Goal: Task Accomplishment & Management: Manage account settings

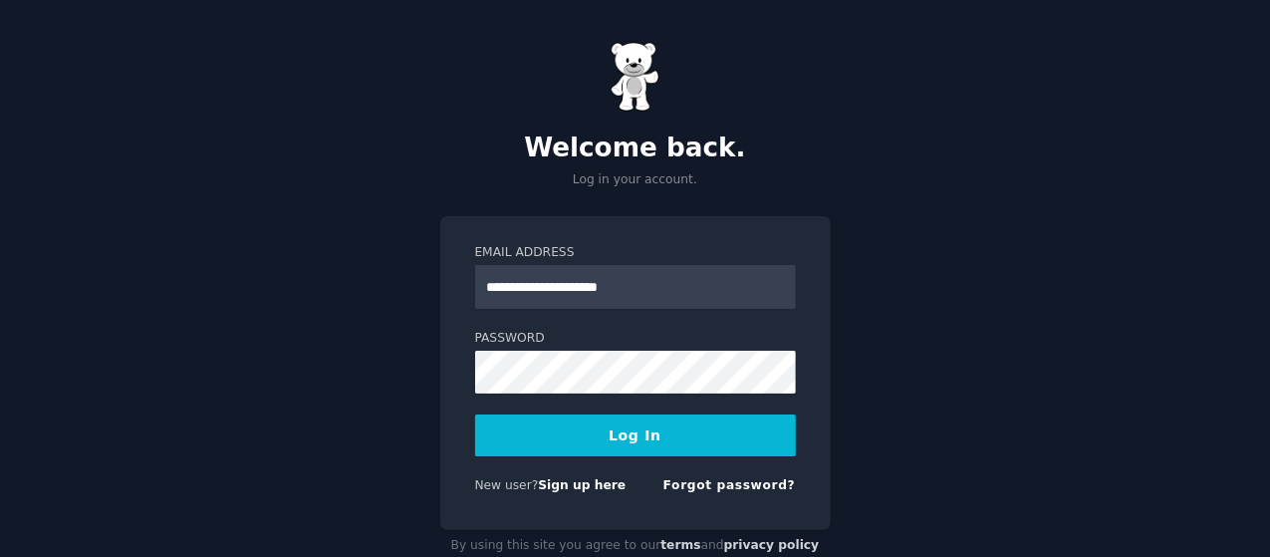
click at [569, 394] on form "**********" at bounding box center [635, 373] width 321 height 258
click at [475, 415] on button "Log In" at bounding box center [635, 436] width 321 height 42
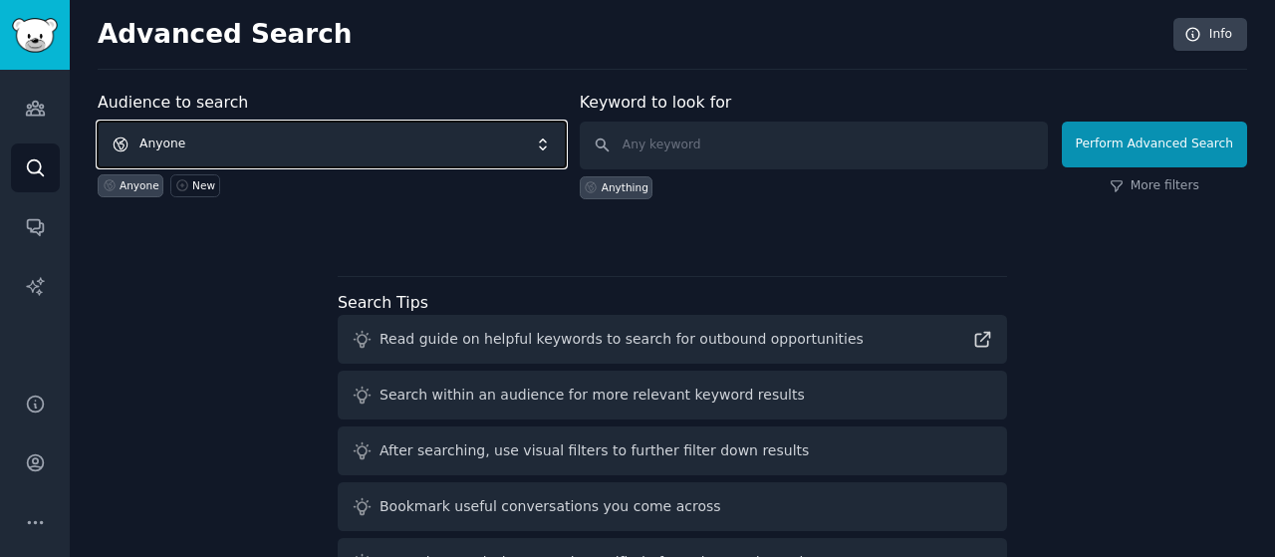
click at [436, 127] on span "Anyone" at bounding box center [332, 145] width 468 height 46
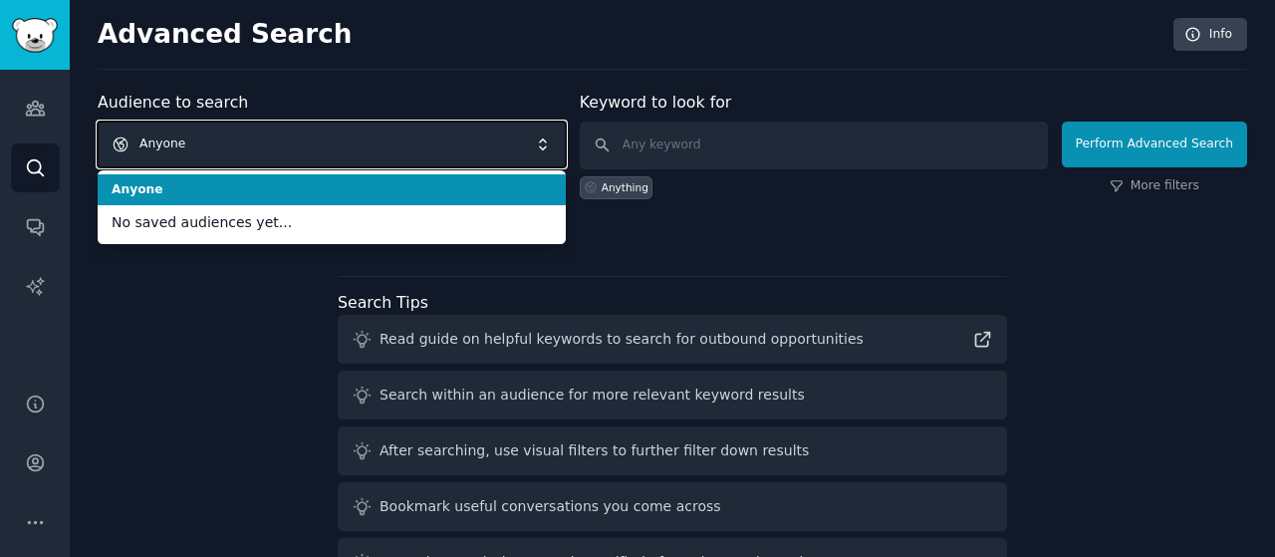
click at [430, 135] on span "Anyone" at bounding box center [332, 145] width 468 height 46
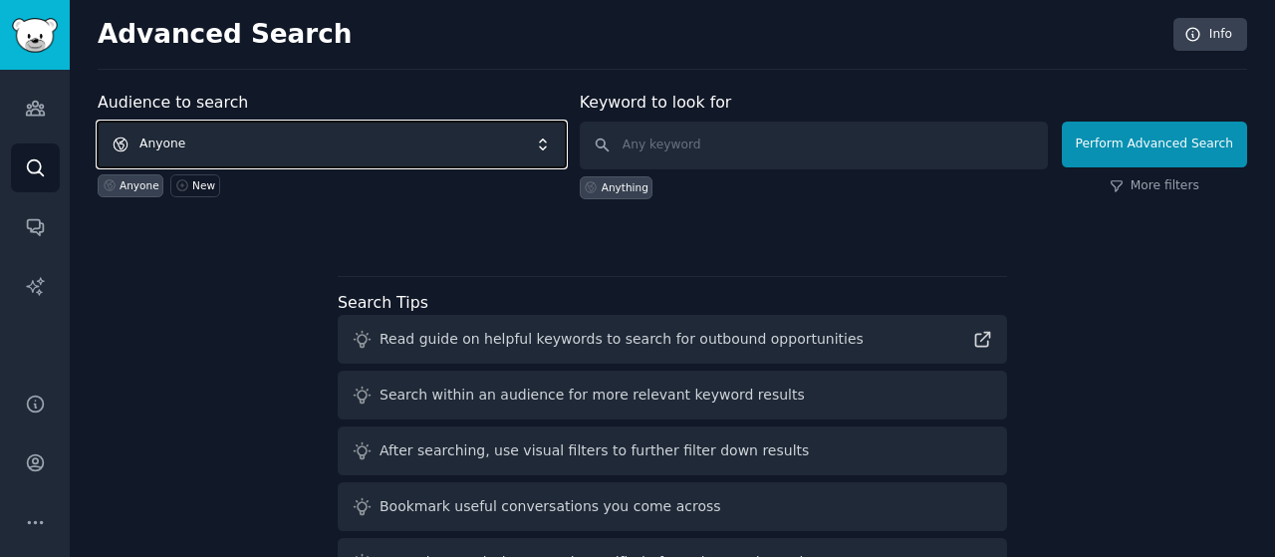
click at [285, 138] on span "Anyone" at bounding box center [332, 145] width 468 height 46
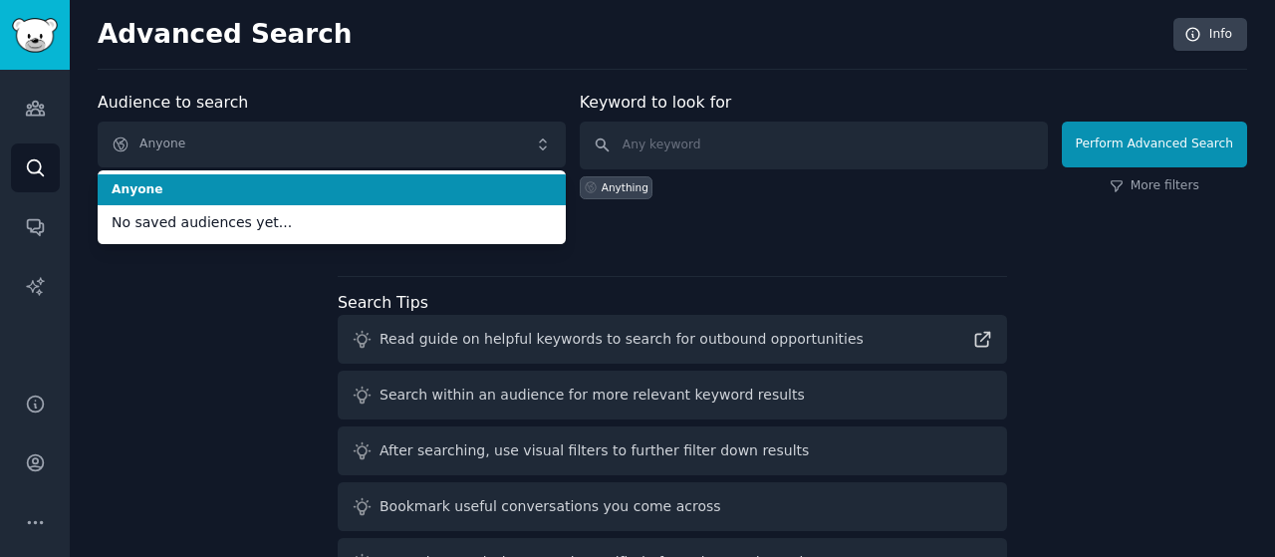
click at [187, 194] on span "Anyone" at bounding box center [332, 190] width 440 height 18
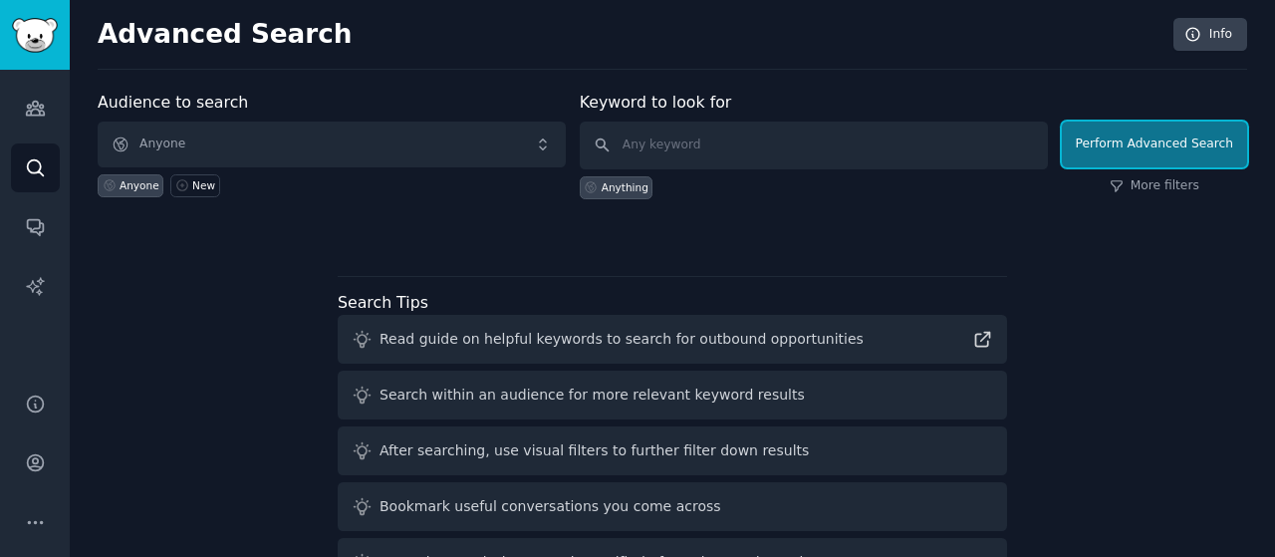
click at [1128, 146] on button "Perform Advanced Search" at bounding box center [1154, 145] width 185 height 46
click at [665, 141] on input "text" at bounding box center [814, 146] width 468 height 48
click at [610, 188] on div "Anything" at bounding box center [625, 187] width 47 height 14
click at [678, 152] on input "text" at bounding box center [814, 146] width 468 height 48
click at [620, 180] on div "Anything" at bounding box center [625, 187] width 47 height 14
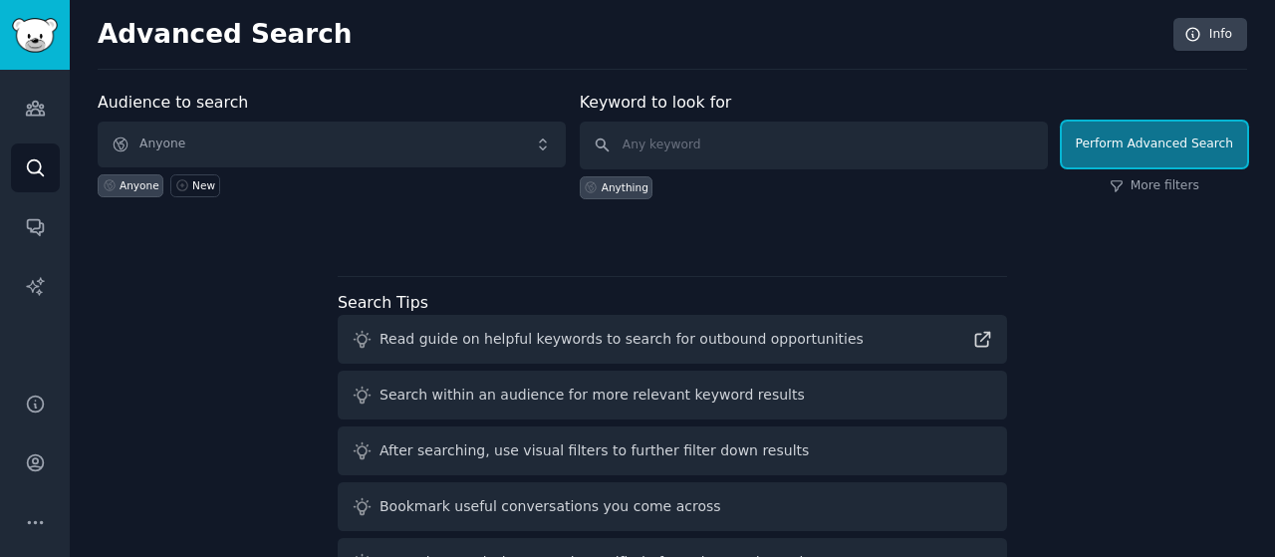
click at [1150, 129] on button "Perform Advanced Search" at bounding box center [1154, 145] width 185 height 46
click at [690, 156] on input "text" at bounding box center [814, 146] width 468 height 48
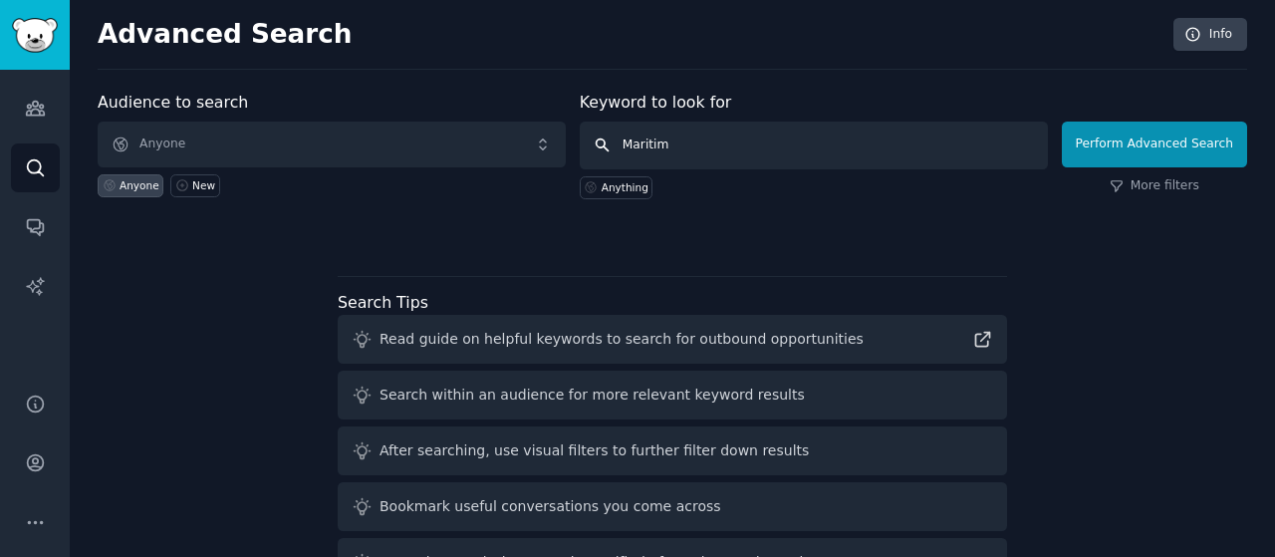
type input "Maritime"
click button "Perform Advanced Search" at bounding box center [1154, 145] width 185 height 46
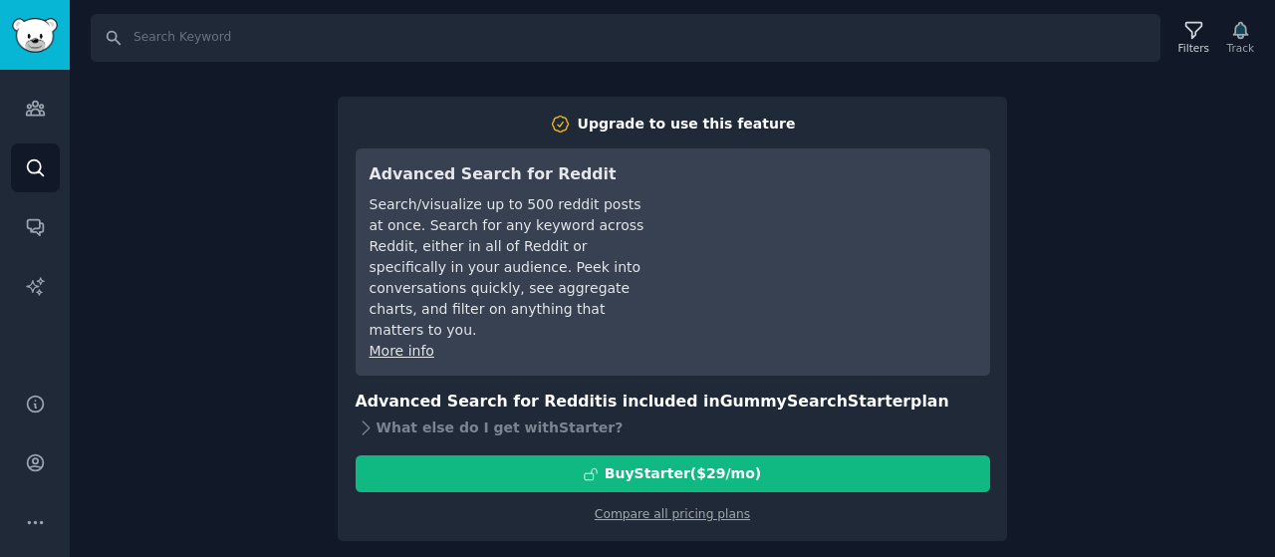
click at [1230, 254] on div "Search Filters Track Upgrade to use this feature Advanced Search for Reddit Sea…" at bounding box center [673, 278] width 1206 height 557
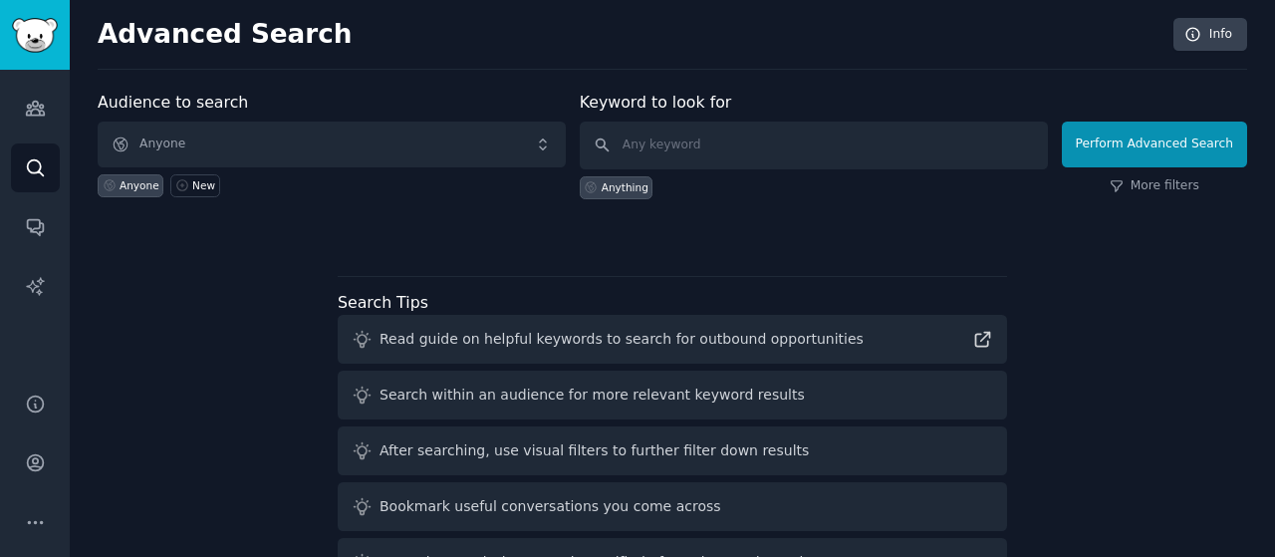
scroll to position [118, 0]
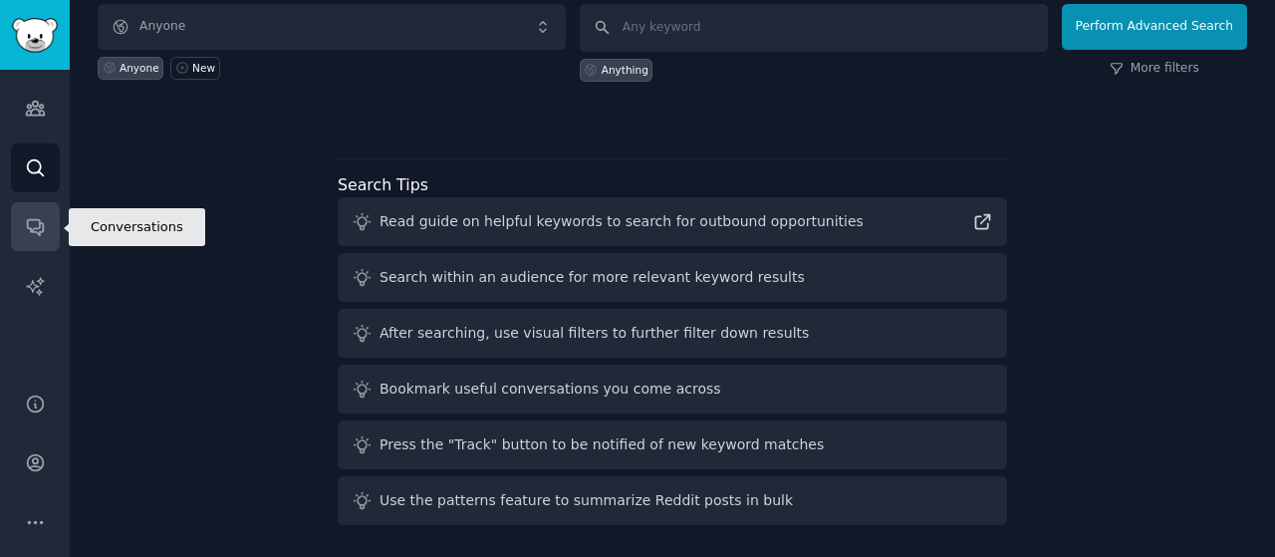
click at [33, 224] on icon "Sidebar" at bounding box center [35, 226] width 21 height 21
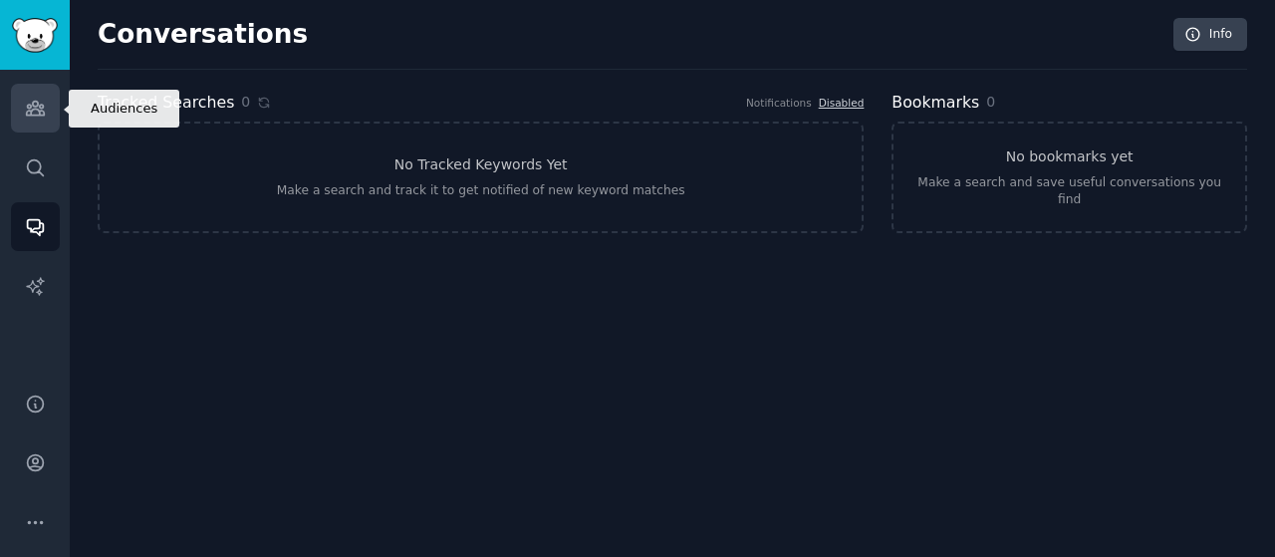
click at [47, 121] on link "Audiences" at bounding box center [35, 108] width 49 height 49
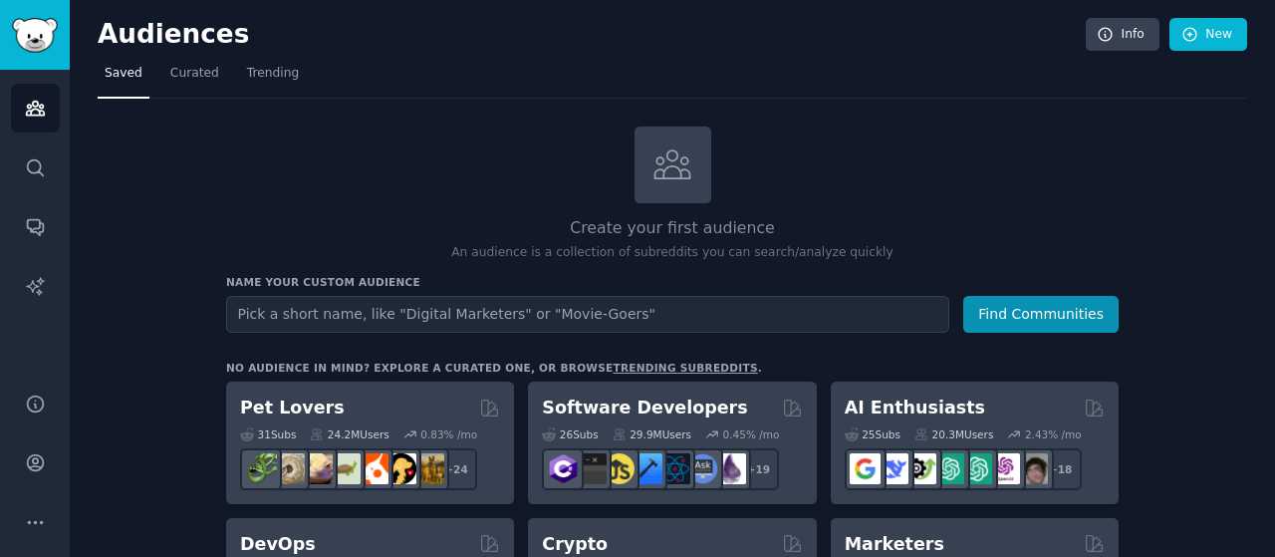
click at [266, 221] on h2 "Create your first audience" at bounding box center [672, 228] width 893 height 25
click at [180, 68] on span "Curated" at bounding box center [194, 74] width 49 height 18
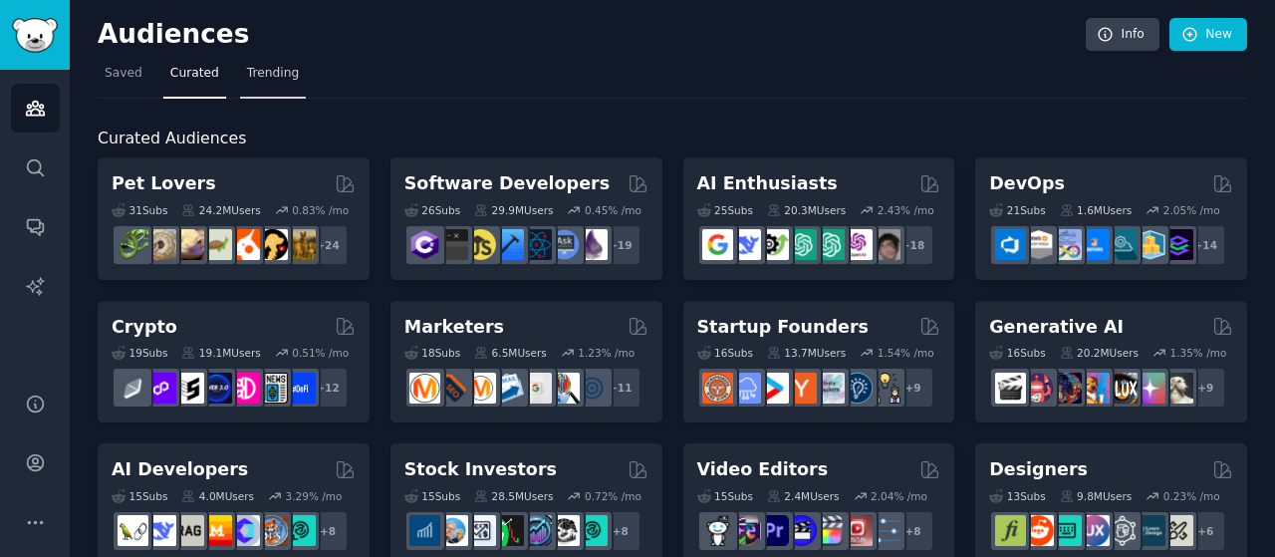
click at [254, 76] on span "Trending" at bounding box center [273, 74] width 52 height 18
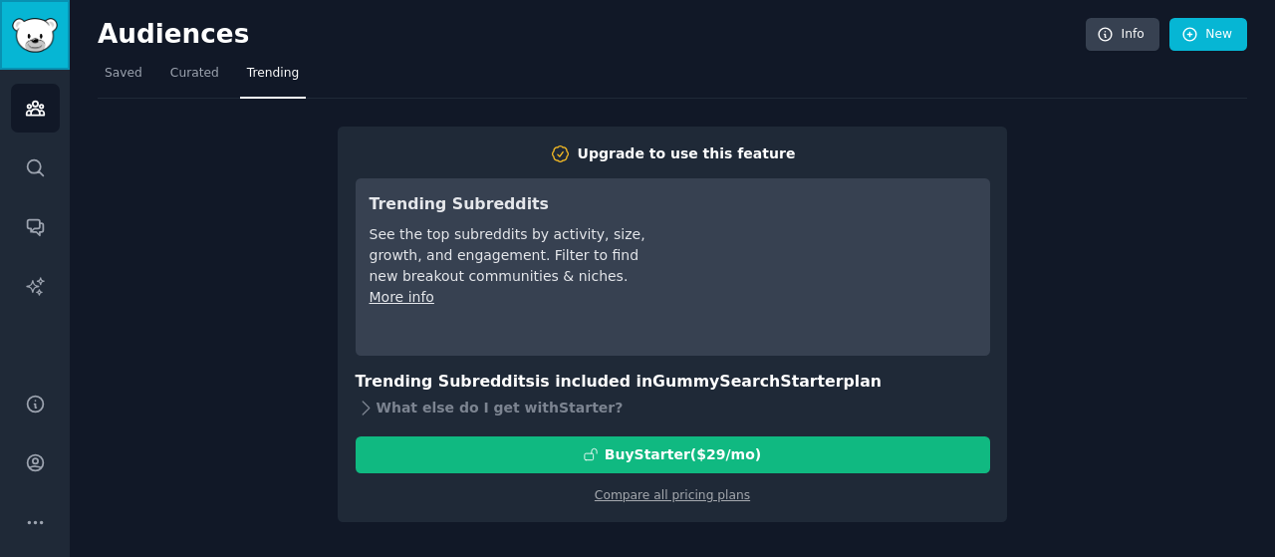
click at [22, 28] on img "Sidebar" at bounding box center [35, 35] width 46 height 35
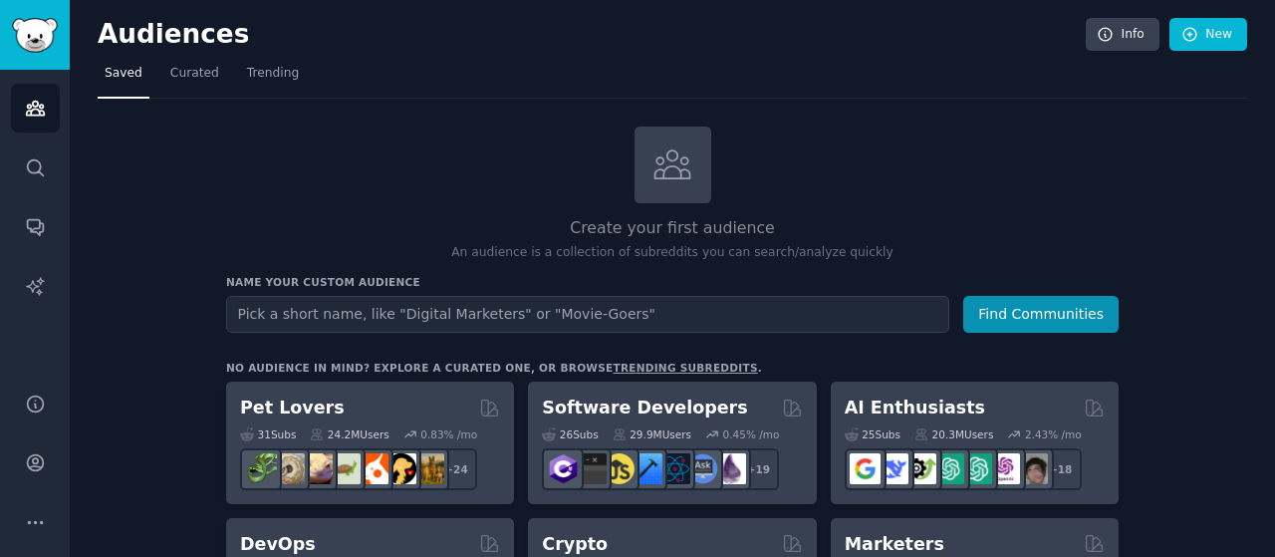
click at [397, 305] on input "text" at bounding box center [587, 314] width 723 height 37
type input "Maritime"
click at [964, 296] on button "Find Communities" at bounding box center [1041, 314] width 155 height 37
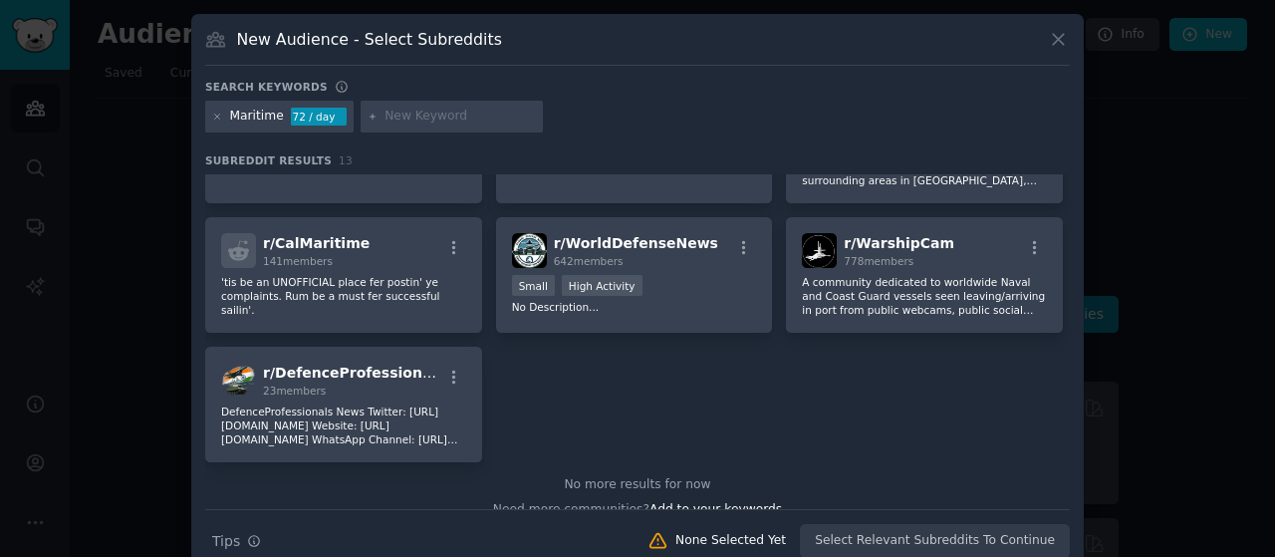
scroll to position [28, 0]
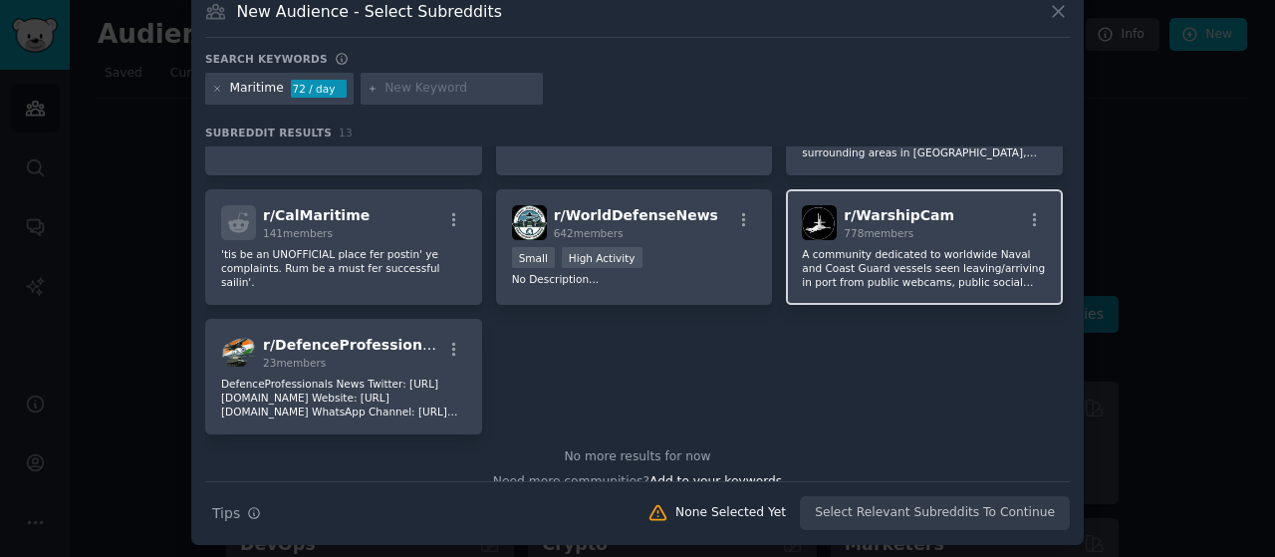
click at [911, 214] on span "r/ WarshipCam" at bounding box center [899, 215] width 111 height 16
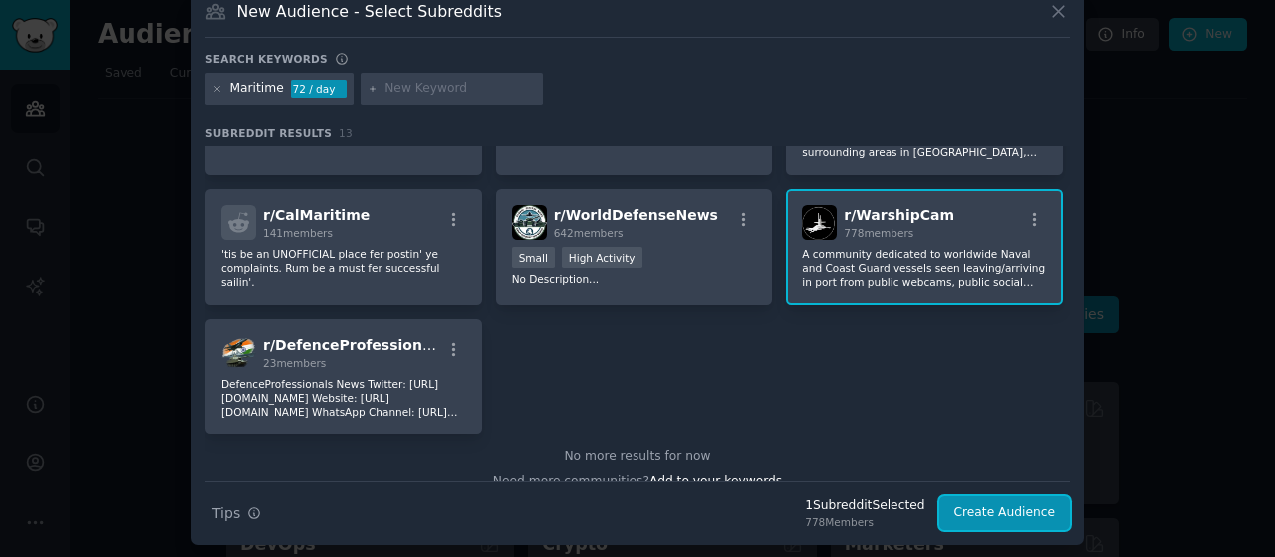
click at [994, 497] on button "Create Audience" at bounding box center [1006, 513] width 132 height 34
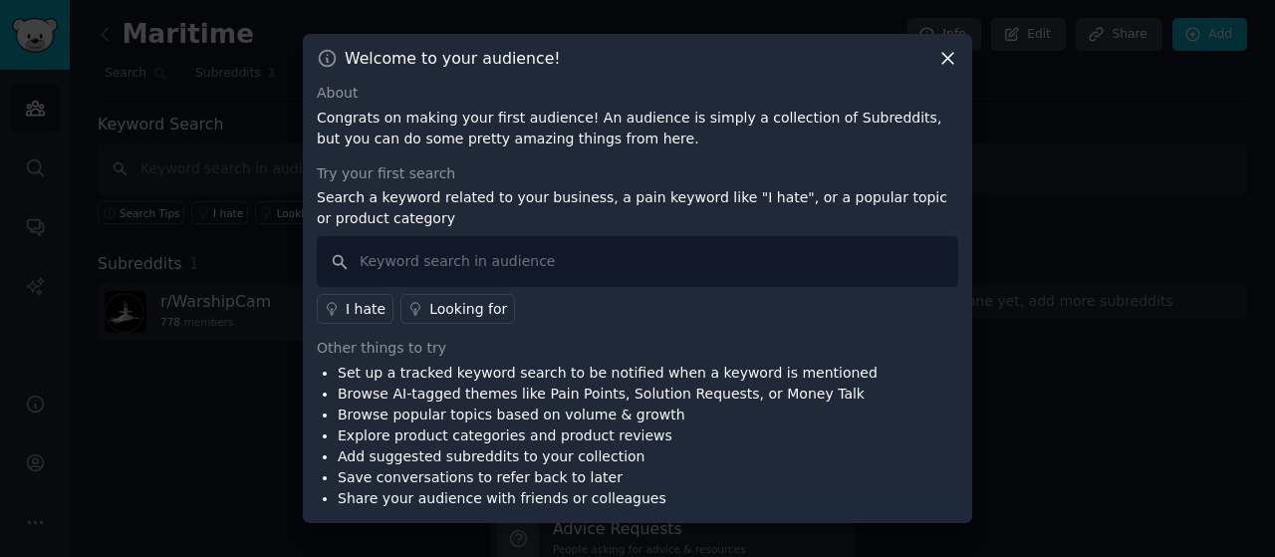
click at [954, 56] on icon at bounding box center [948, 58] width 21 height 21
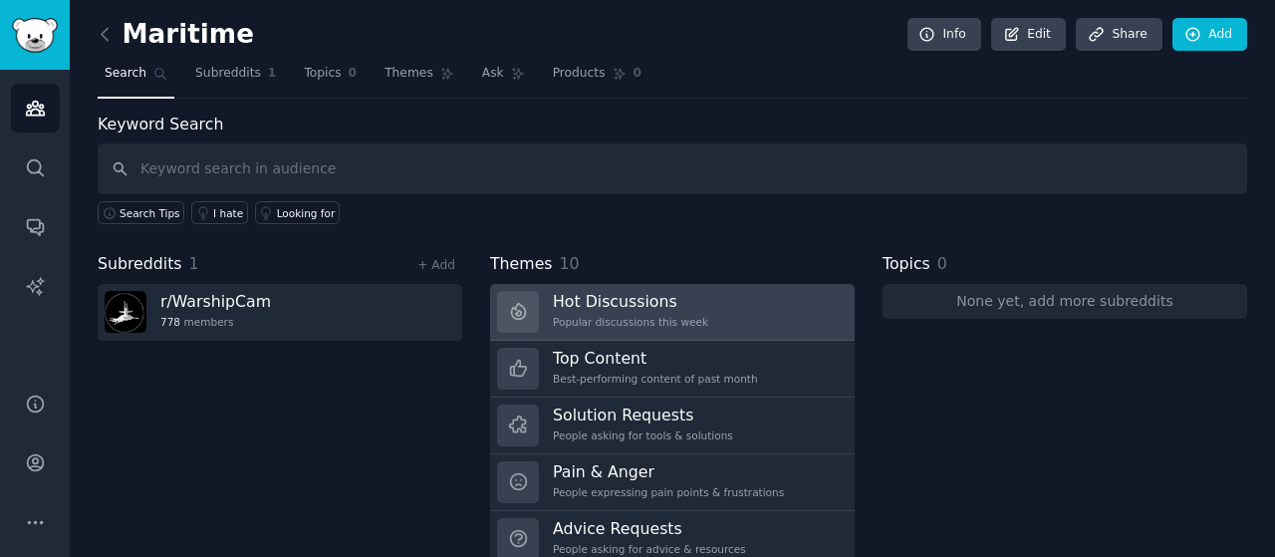
click at [659, 296] on h3 "Hot Discussions" at bounding box center [630, 301] width 155 height 21
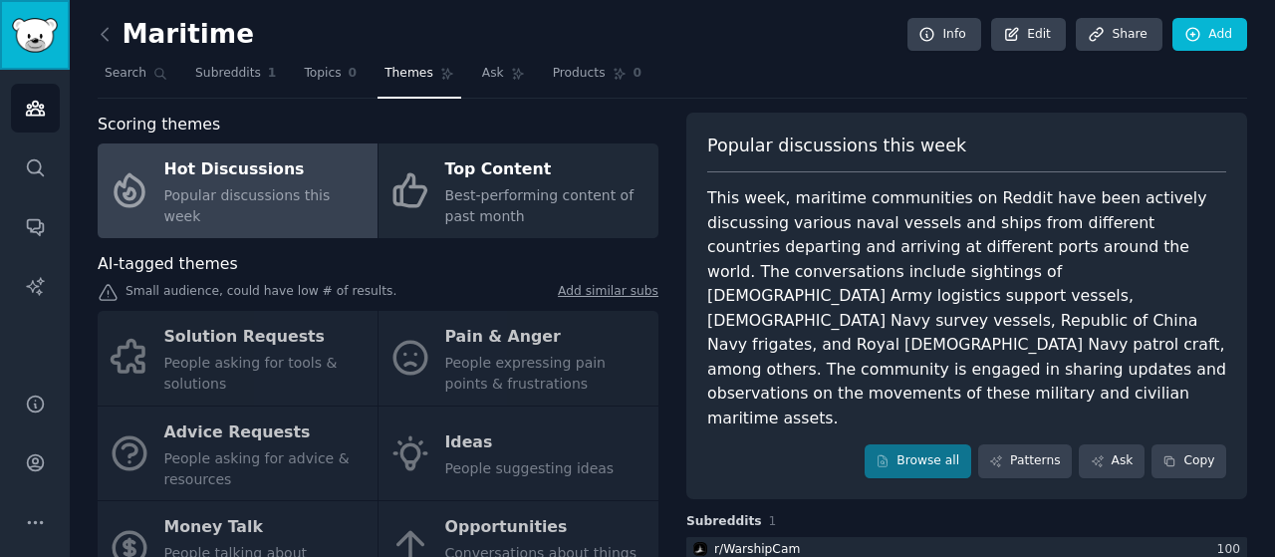
click at [32, 37] on img "Sidebar" at bounding box center [35, 35] width 46 height 35
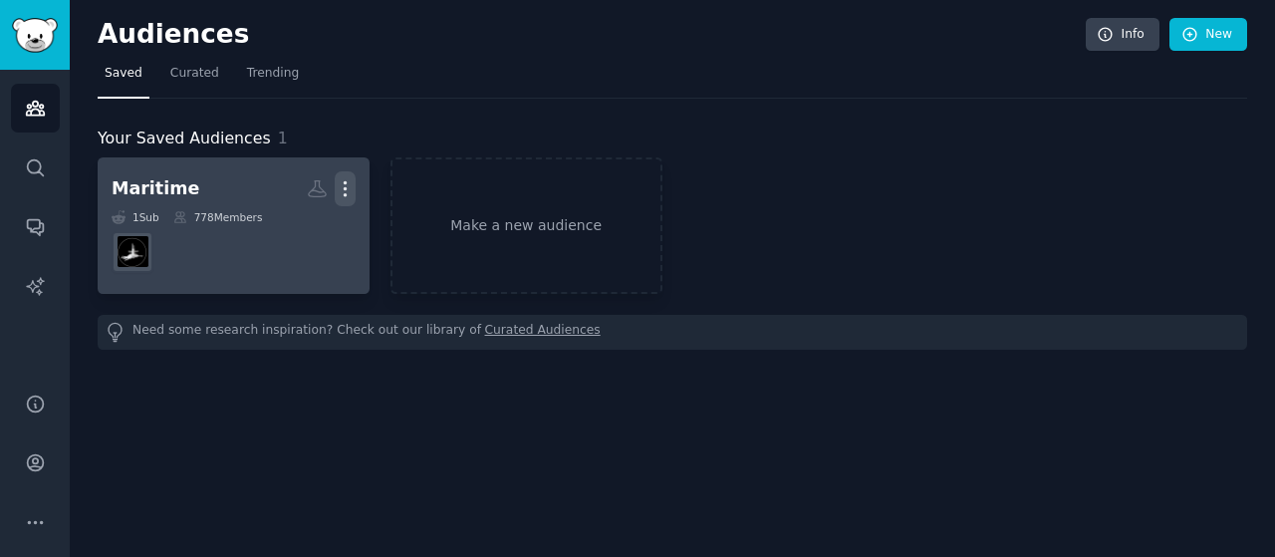
click at [353, 191] on icon "button" at bounding box center [345, 188] width 21 height 21
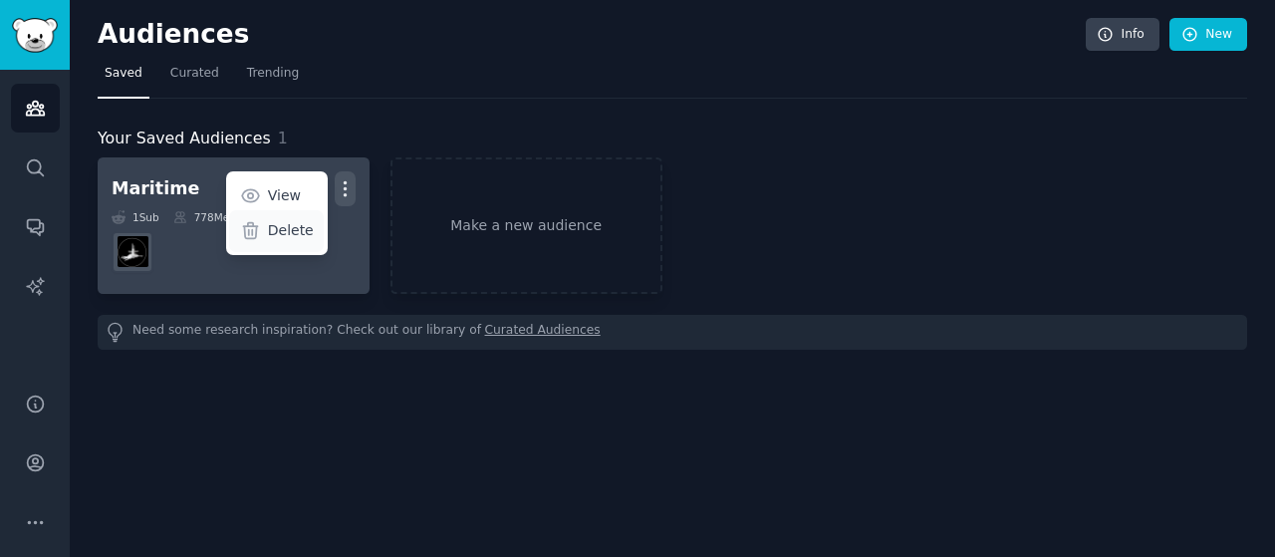
click at [308, 227] on p "Delete" at bounding box center [291, 230] width 46 height 21
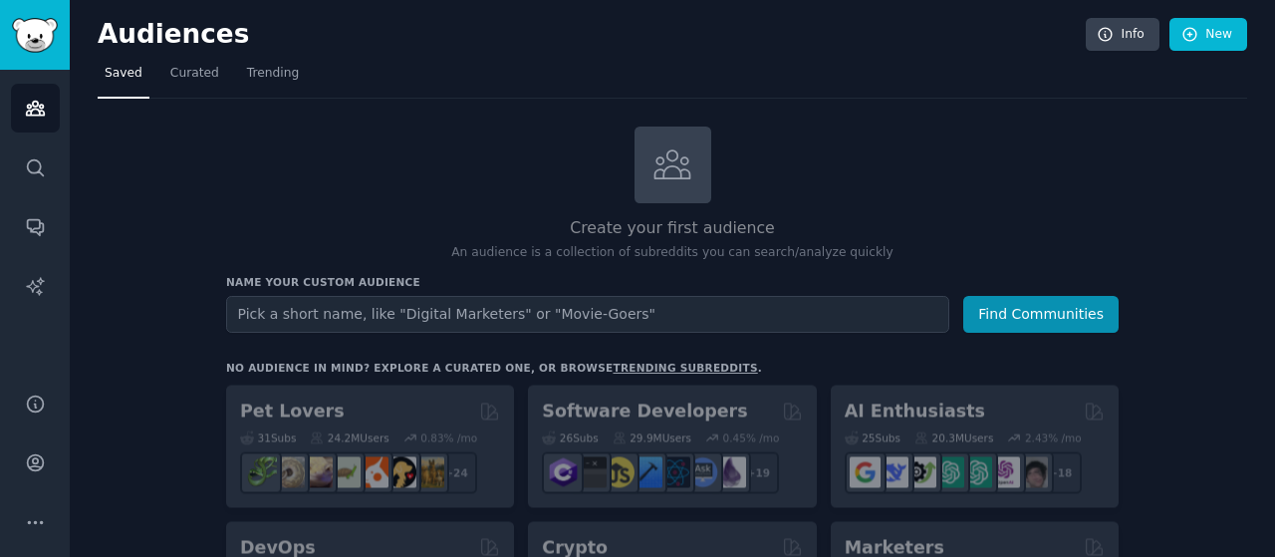
click at [467, 320] on input "text" at bounding box center [587, 314] width 723 height 37
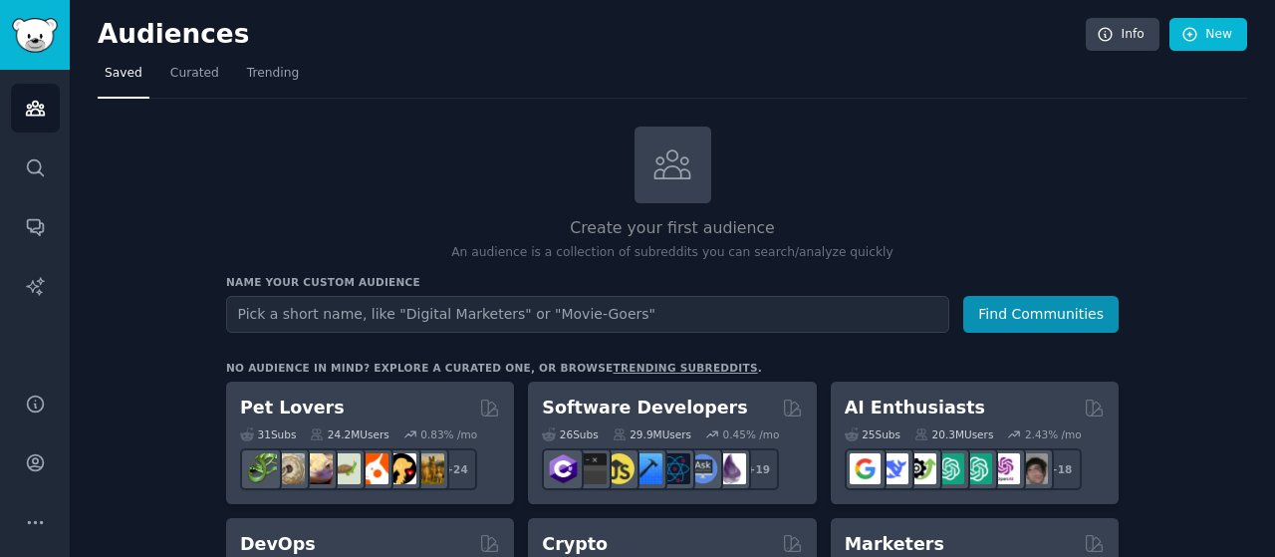
type input "D"
type input "[GEOGRAPHIC_DATA]"
click at [964, 296] on button "Find Communities" at bounding box center [1041, 314] width 155 height 37
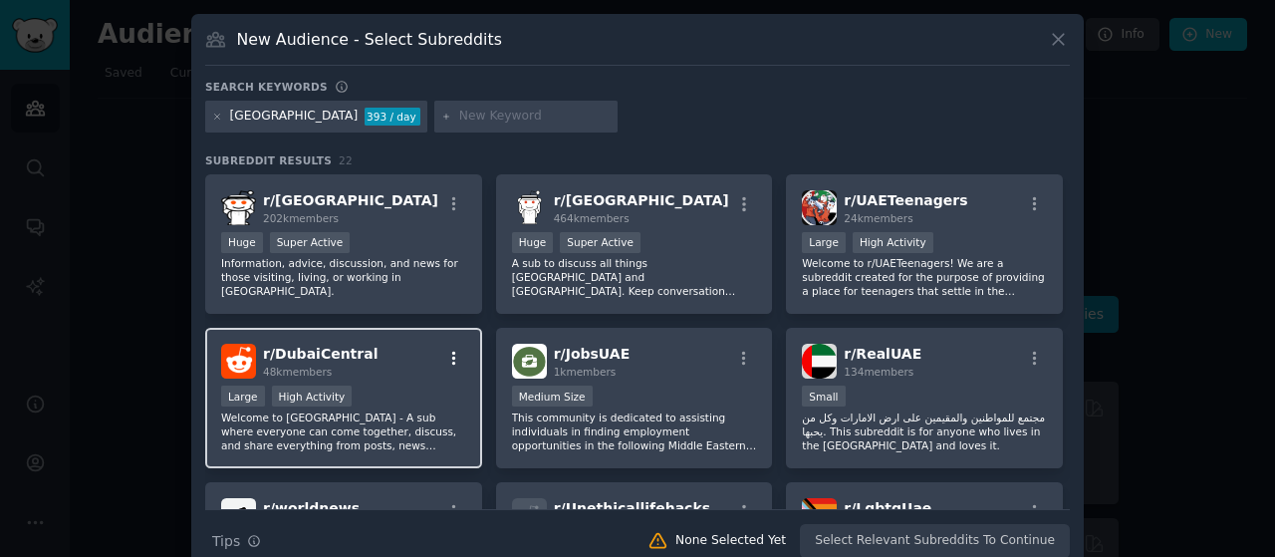
click at [461, 330] on div "r/ DubaiCentral 48k members Large High Activity Welcome to [GEOGRAPHIC_DATA] - …" at bounding box center [343, 398] width 277 height 140
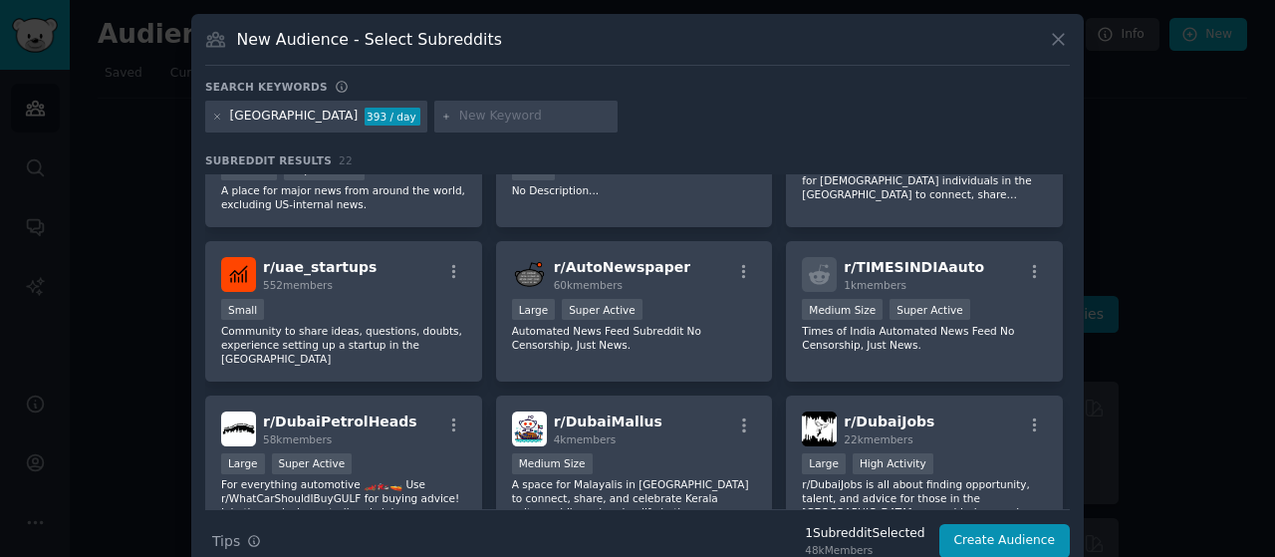
scroll to position [380, 0]
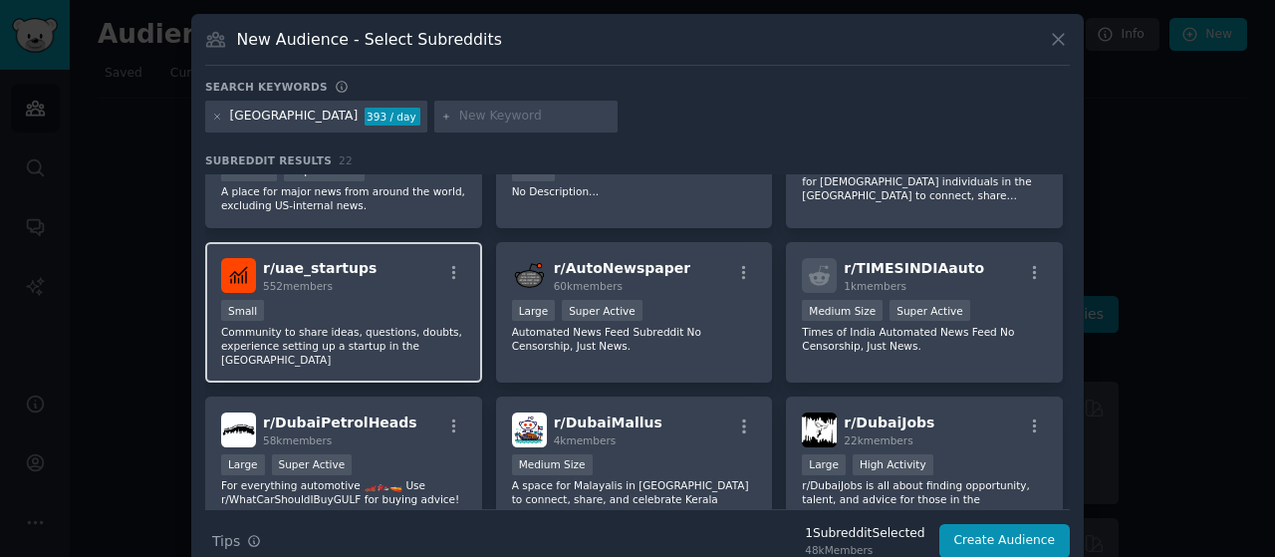
click at [438, 344] on p "Community to share ideas, questions, doubts, experience setting up a startup in…" at bounding box center [343, 346] width 245 height 42
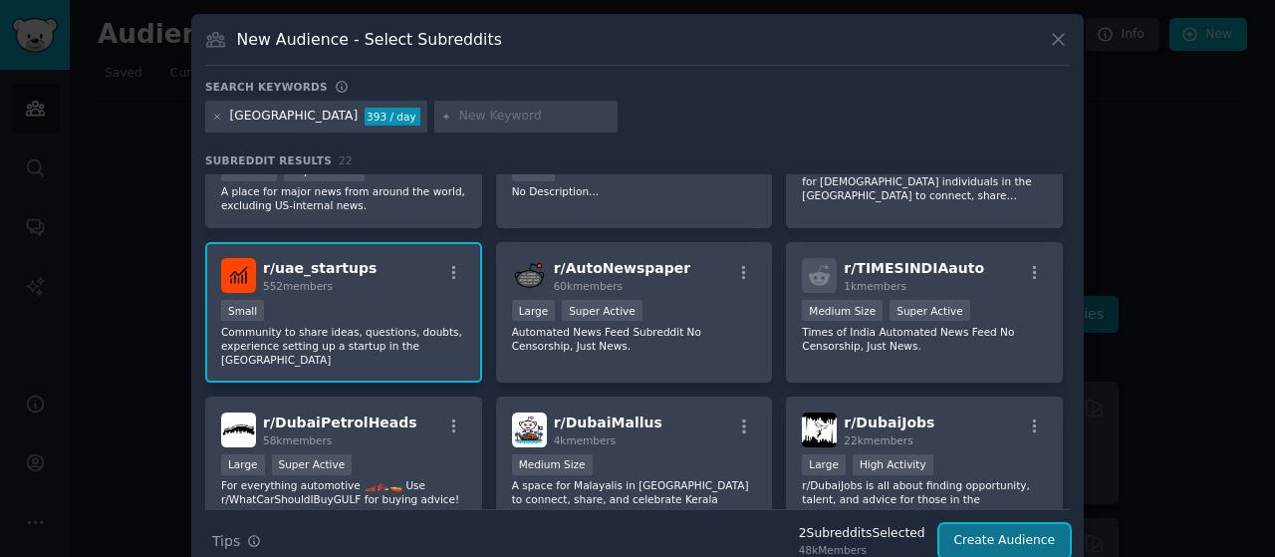
click at [984, 528] on button "Create Audience" at bounding box center [1006, 541] width 132 height 34
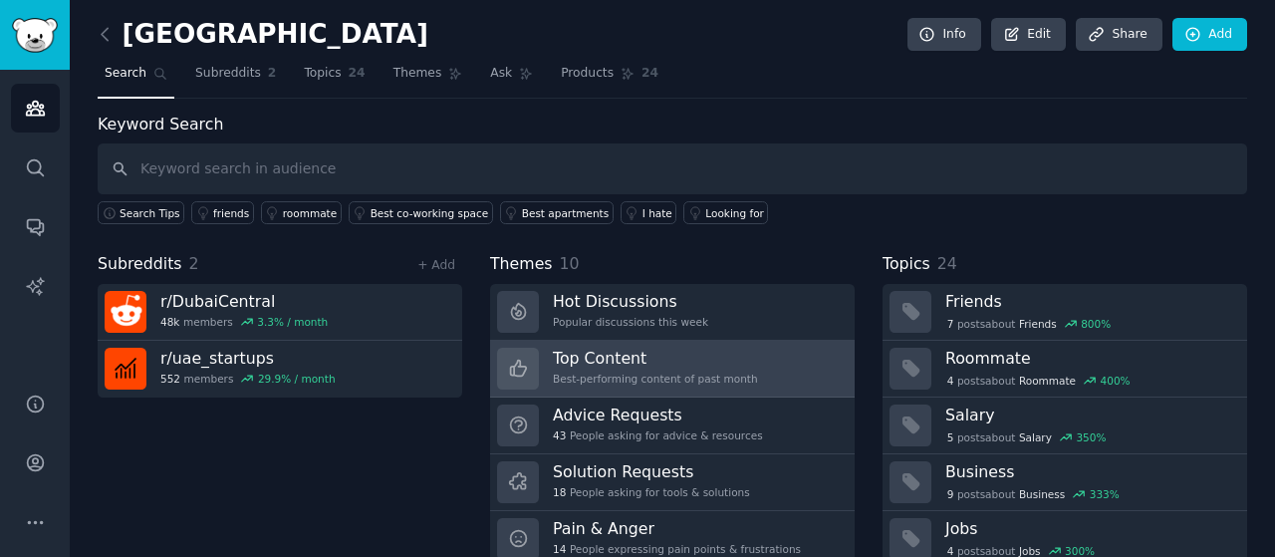
click at [731, 354] on h3 "Top Content" at bounding box center [655, 358] width 205 height 21
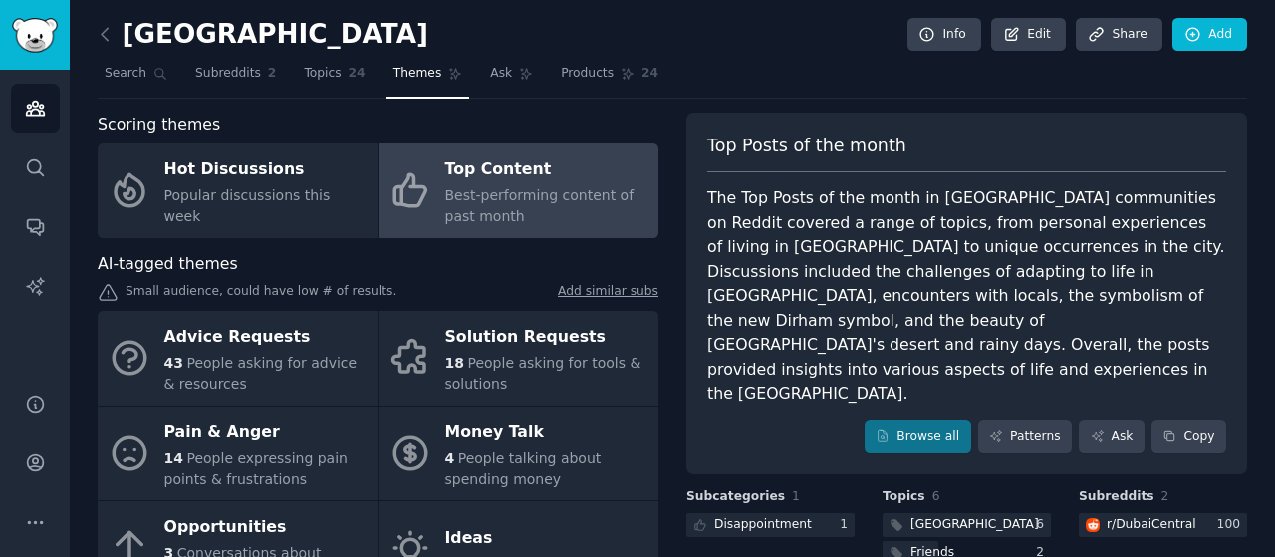
click at [734, 420] on div "Browse all Patterns Ask Copy" at bounding box center [966, 437] width 519 height 34
click at [734, 344] on div "Top Posts of the month The Top Posts of the month in [GEOGRAPHIC_DATA] communit…" at bounding box center [967, 294] width 561 height 363
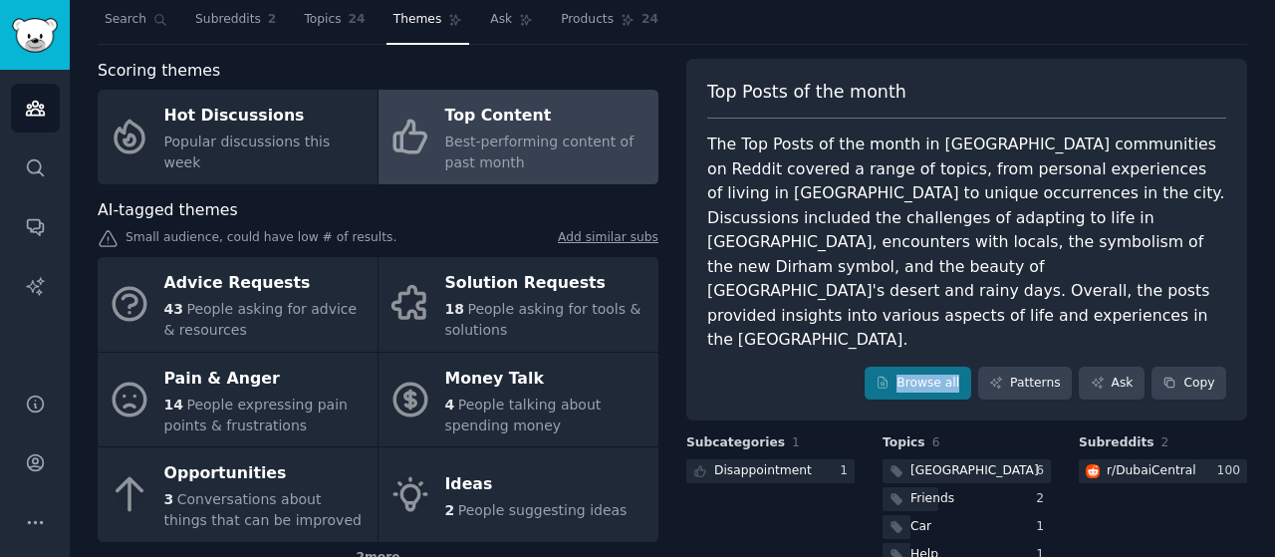
scroll to position [57, 0]
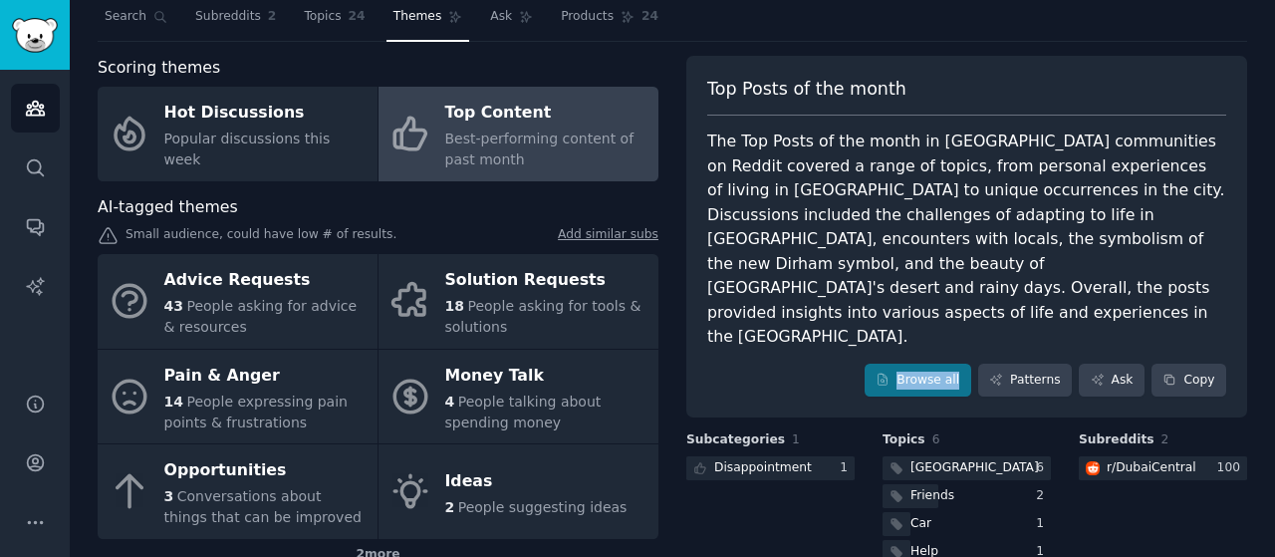
click at [731, 364] on div "Browse all Patterns Ask Copy" at bounding box center [966, 381] width 519 height 34
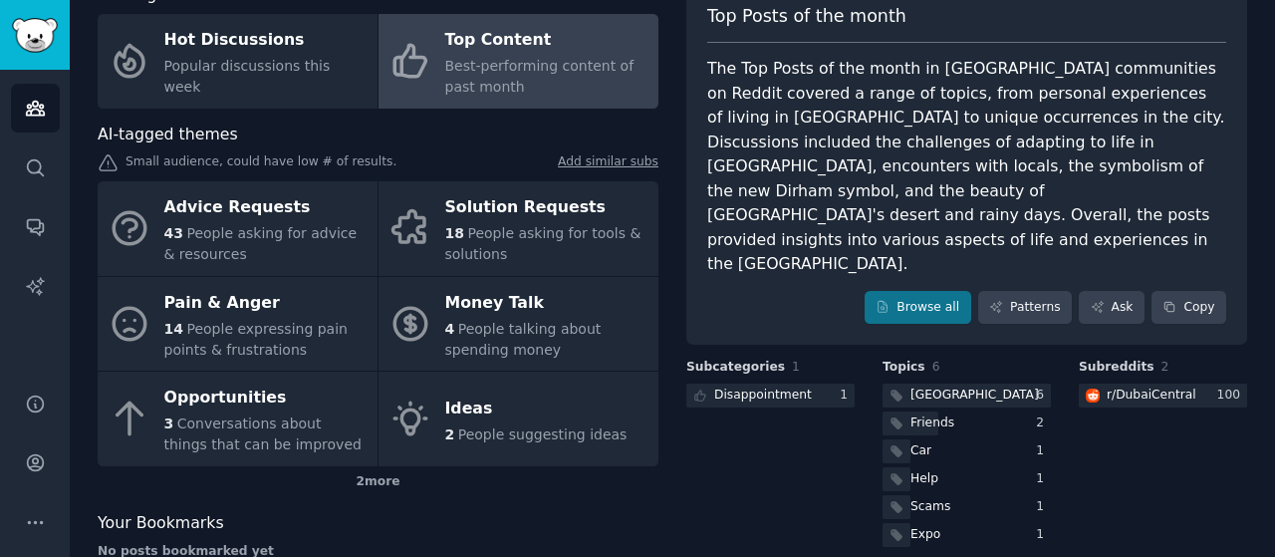
scroll to position [133, 0]
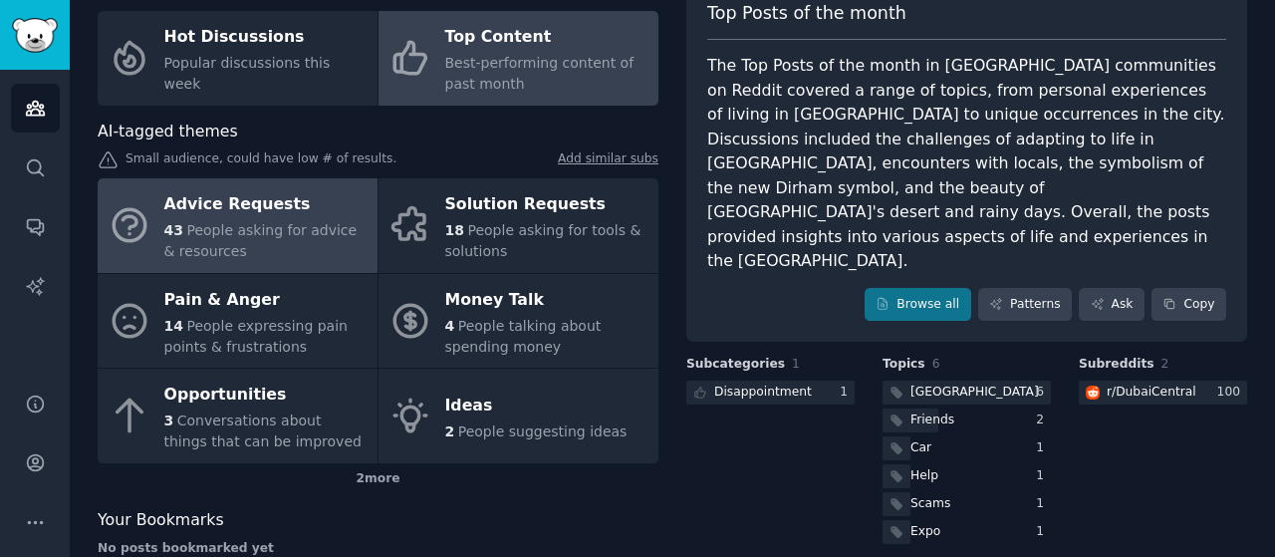
click at [287, 245] on div "43 People asking for advice & resources" at bounding box center [265, 241] width 203 height 42
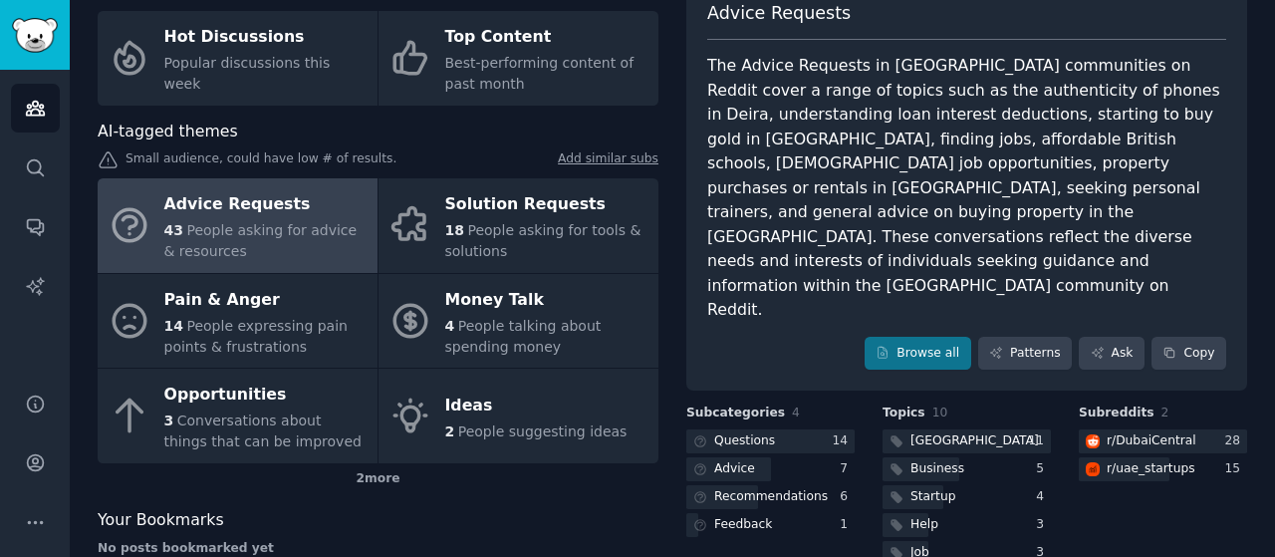
scroll to position [235, 0]
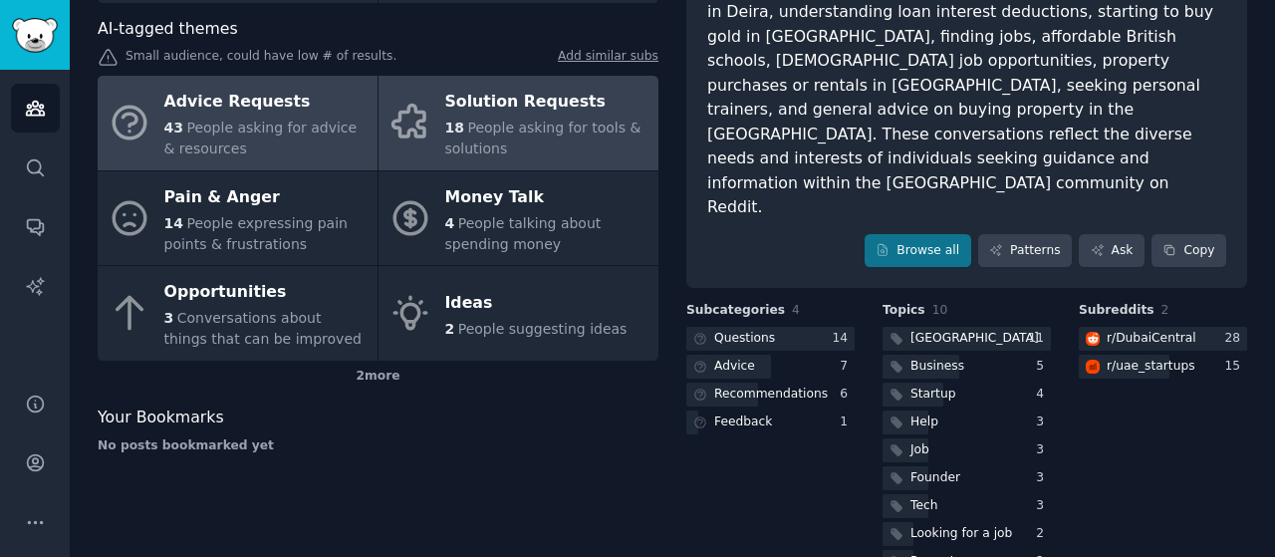
click at [590, 144] on div "18 People asking for tools & solutions" at bounding box center [546, 139] width 203 height 42
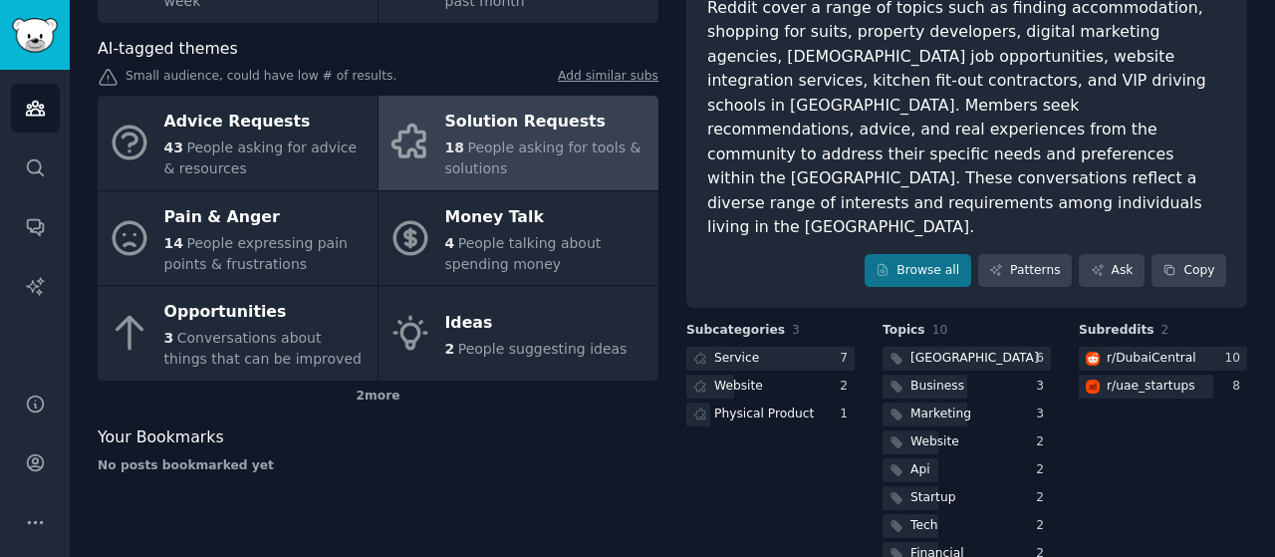
scroll to position [221, 0]
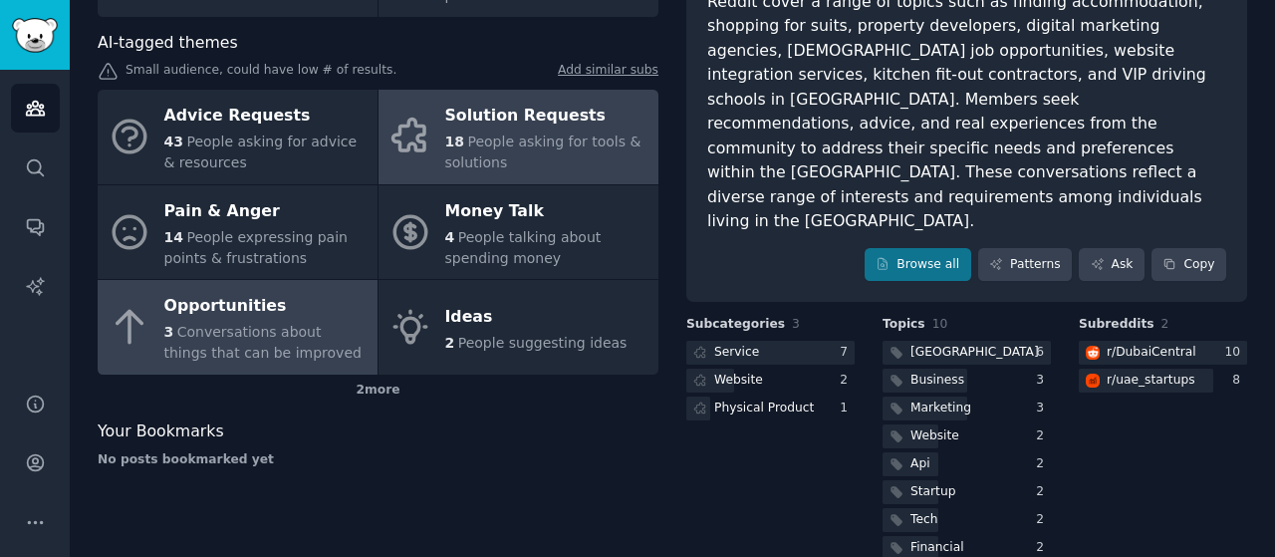
click at [325, 324] on span "Conversations about things that can be improved" at bounding box center [262, 342] width 197 height 37
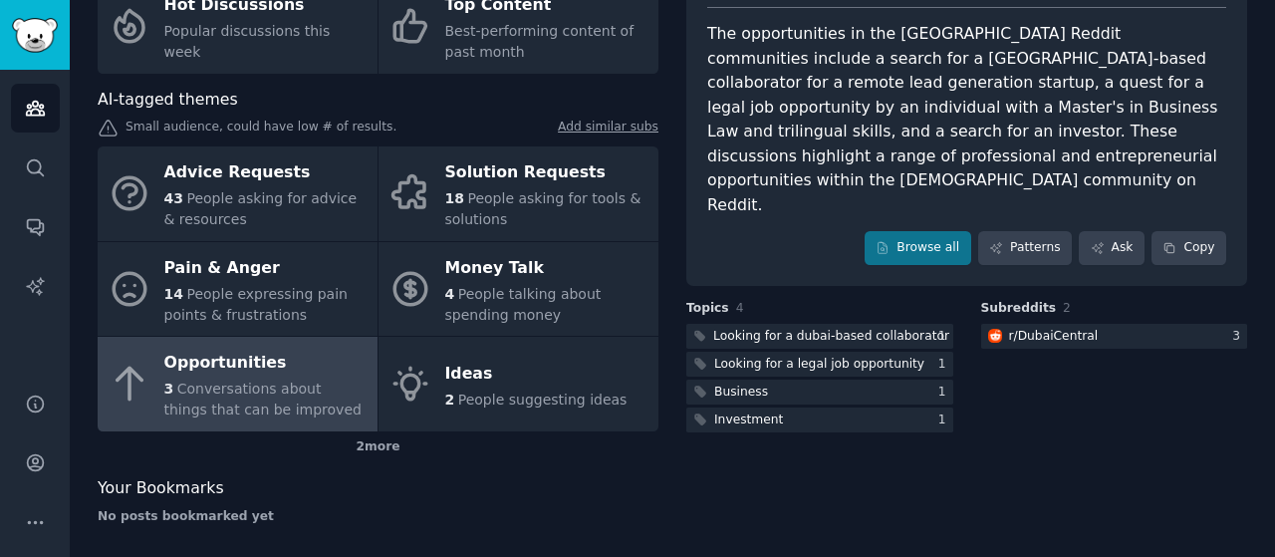
scroll to position [165, 0]
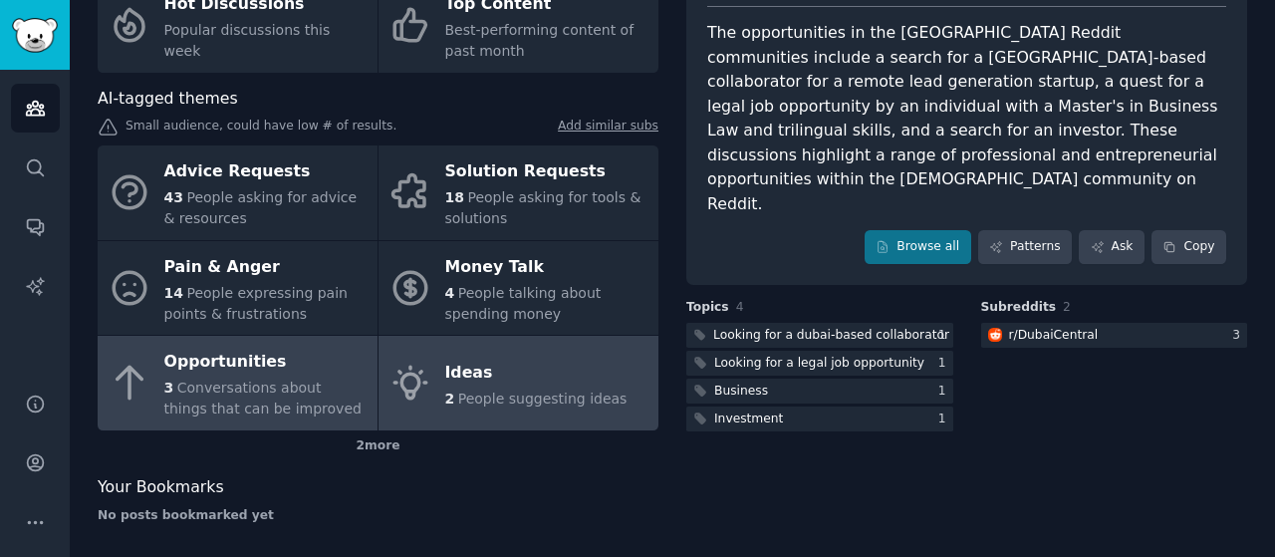
click at [528, 386] on div "Ideas" at bounding box center [536, 373] width 182 height 32
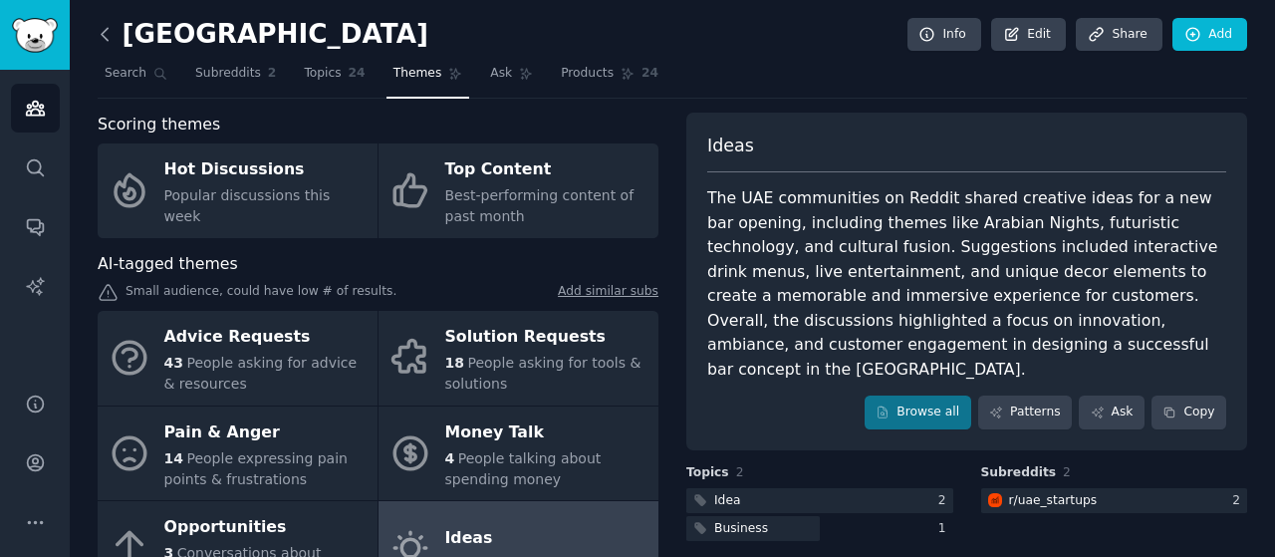
click at [100, 37] on icon at bounding box center [105, 34] width 21 height 21
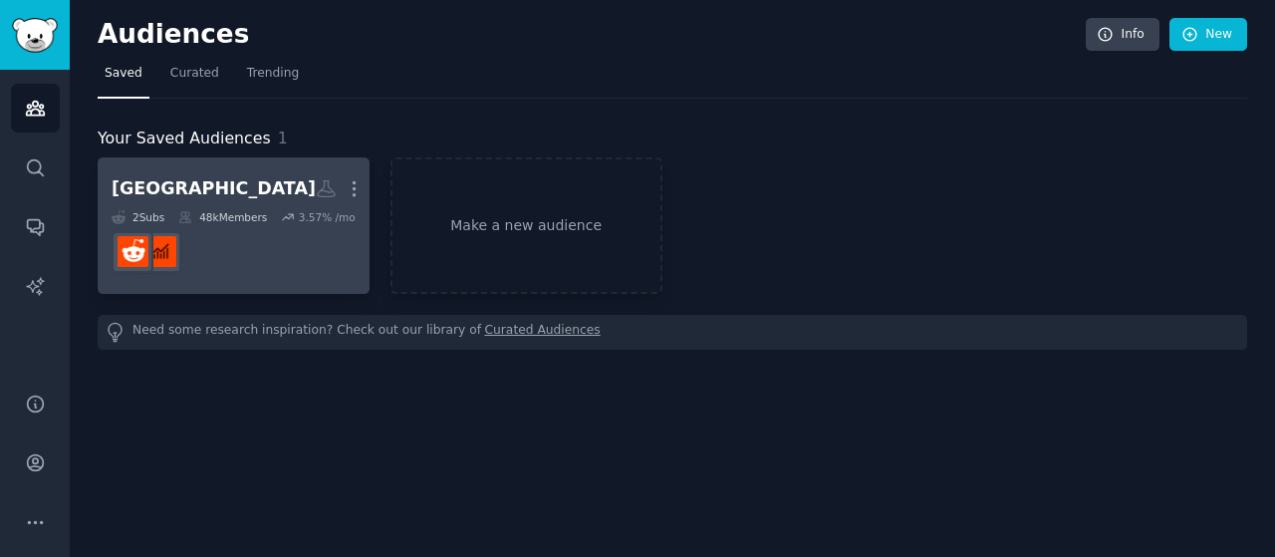
click at [325, 249] on dd at bounding box center [234, 252] width 244 height 56
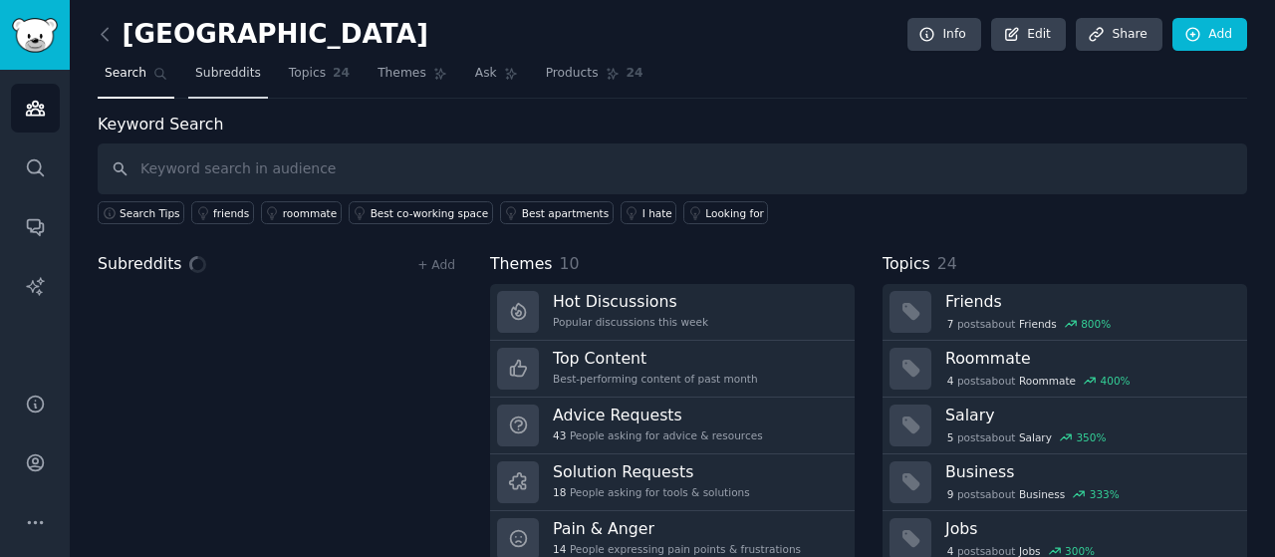
click at [211, 69] on span "Subreddits" at bounding box center [228, 74] width 66 height 18
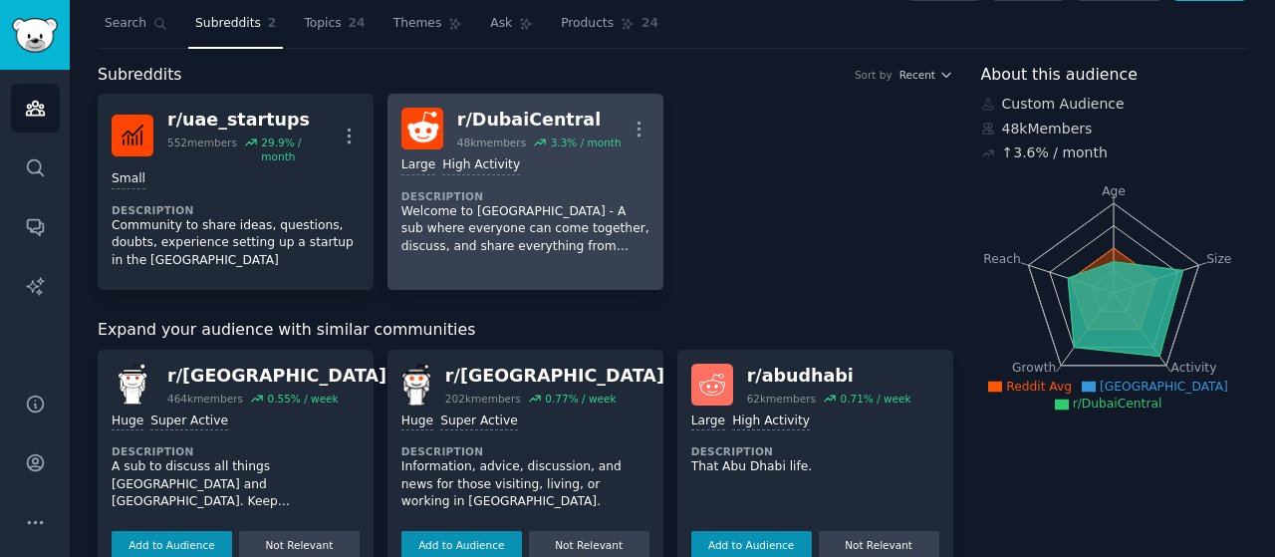
scroll to position [51, 0]
click at [407, 258] on div "Large High Activity Description Welcome to [GEOGRAPHIC_DATA] - A sub where ever…" at bounding box center [526, 204] width 248 height 113
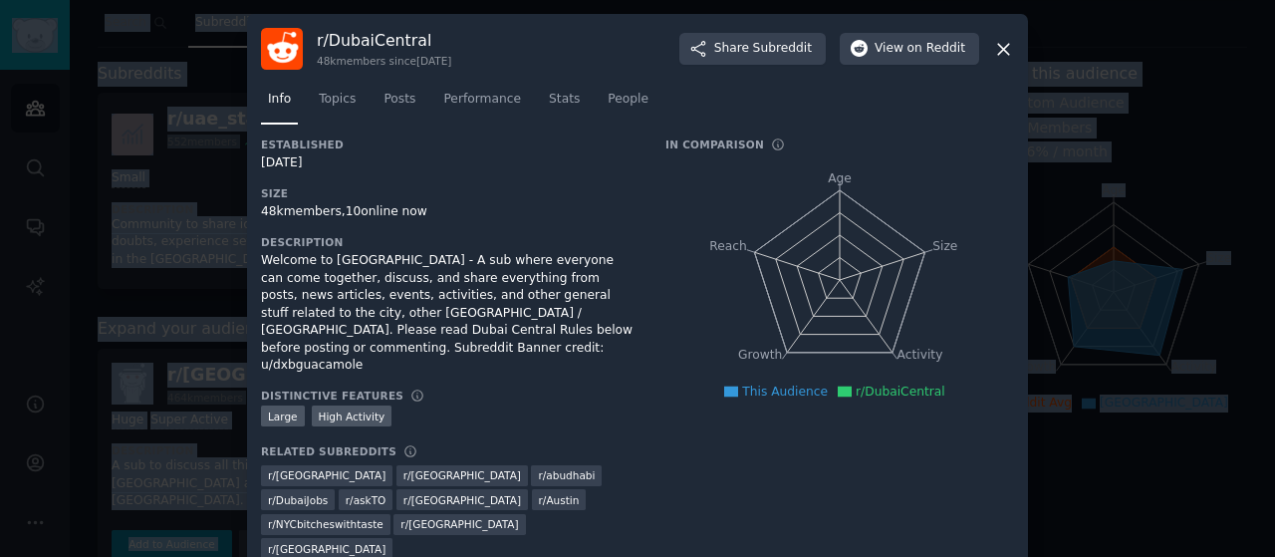
click at [407, 258] on div "Welcome to [GEOGRAPHIC_DATA] - A sub where everyone can come together, discuss,…" at bounding box center [449, 313] width 377 height 123
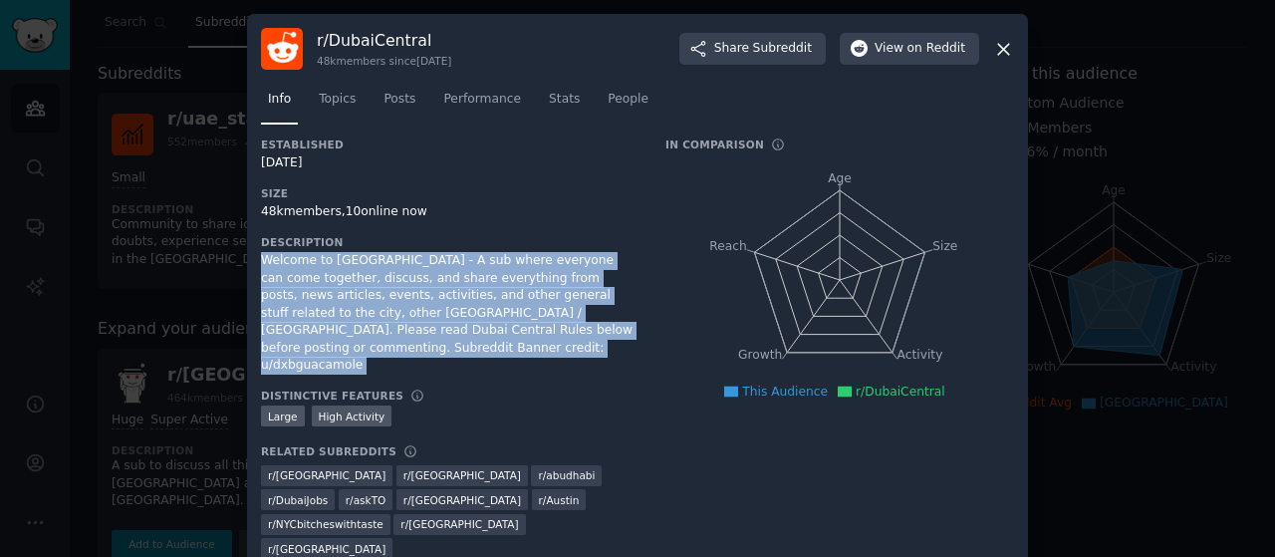
click at [407, 258] on div "Welcome to [GEOGRAPHIC_DATA] - A sub where everyone can come together, discuss,…" at bounding box center [449, 313] width 377 height 123
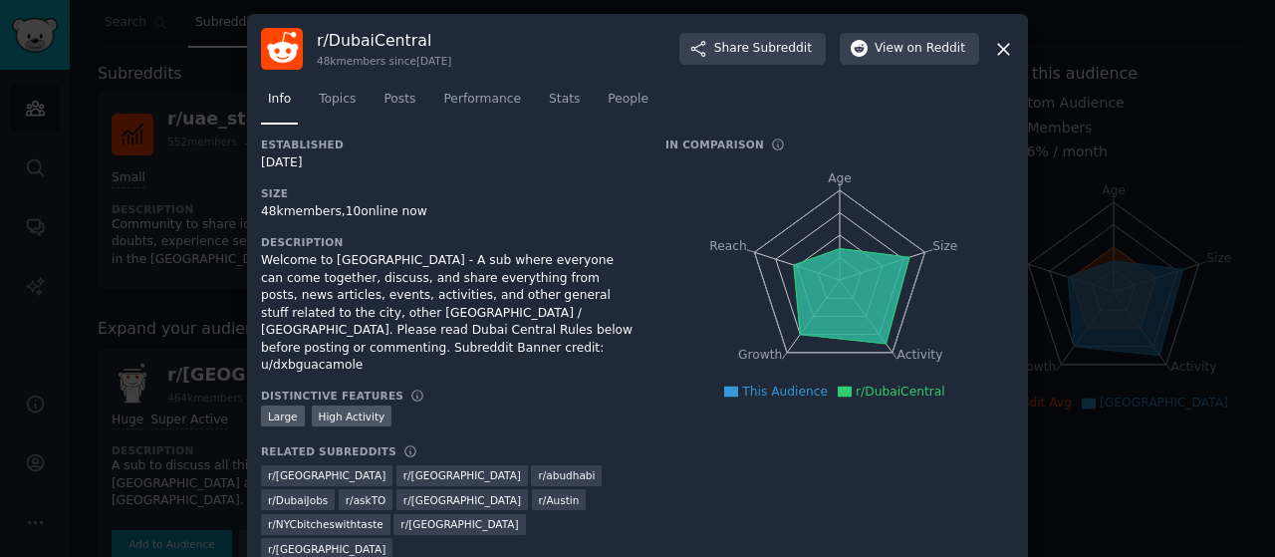
click at [984, 190] on icon "Age Size Activity Growth Reach" at bounding box center [840, 279] width 349 height 251
click at [996, 50] on icon at bounding box center [1003, 49] width 21 height 21
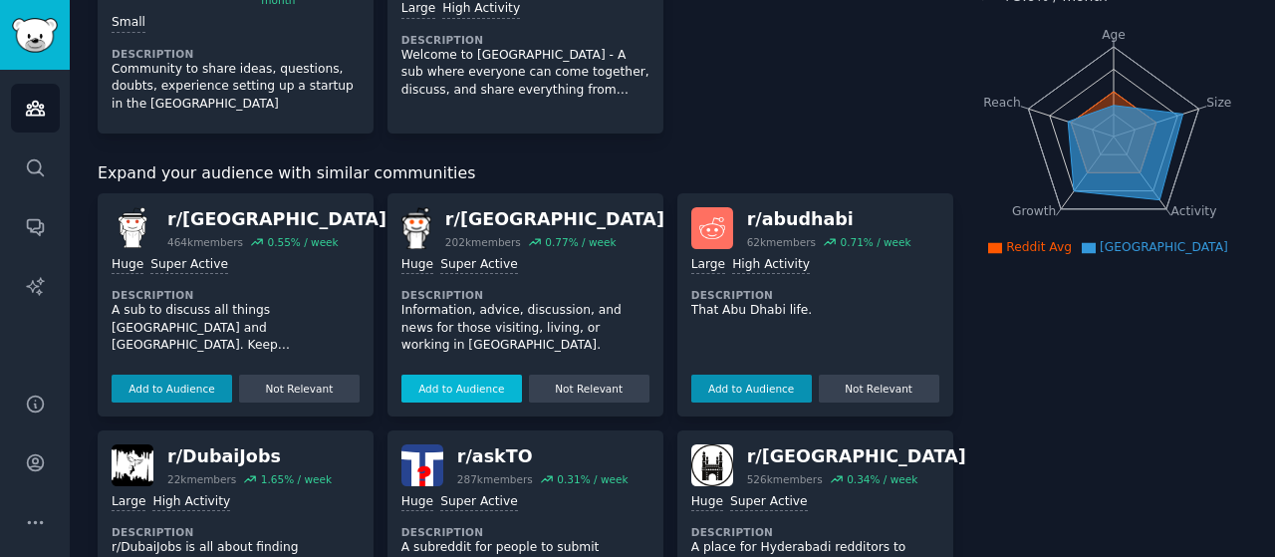
scroll to position [304, 0]
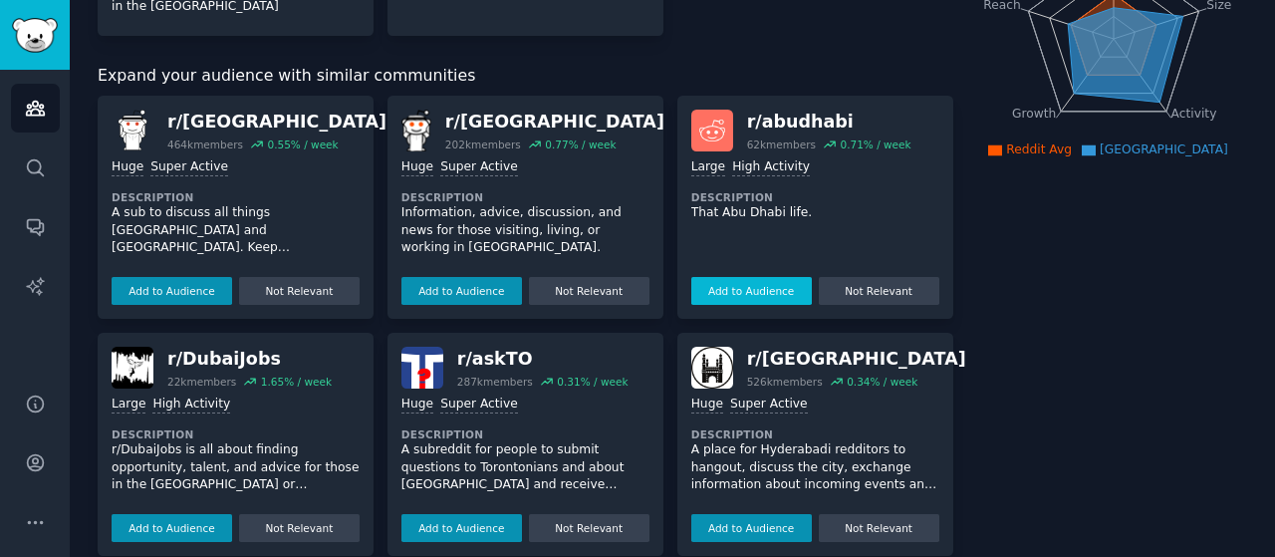
click at [759, 277] on button "Add to Audience" at bounding box center [752, 291] width 121 height 28
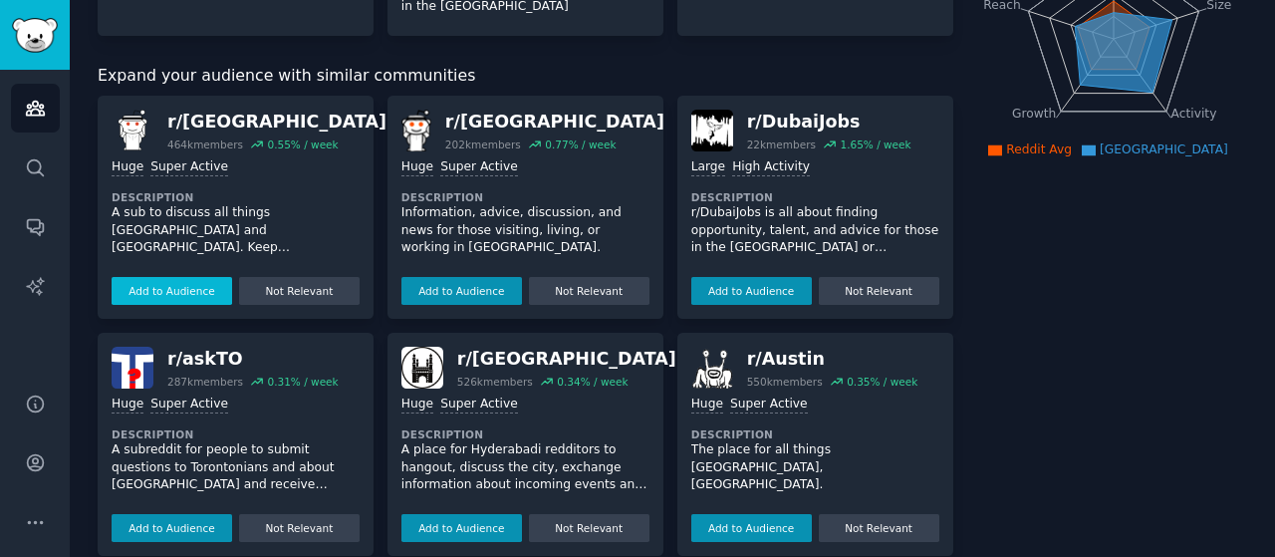
click at [188, 277] on button "Add to Audience" at bounding box center [172, 291] width 121 height 28
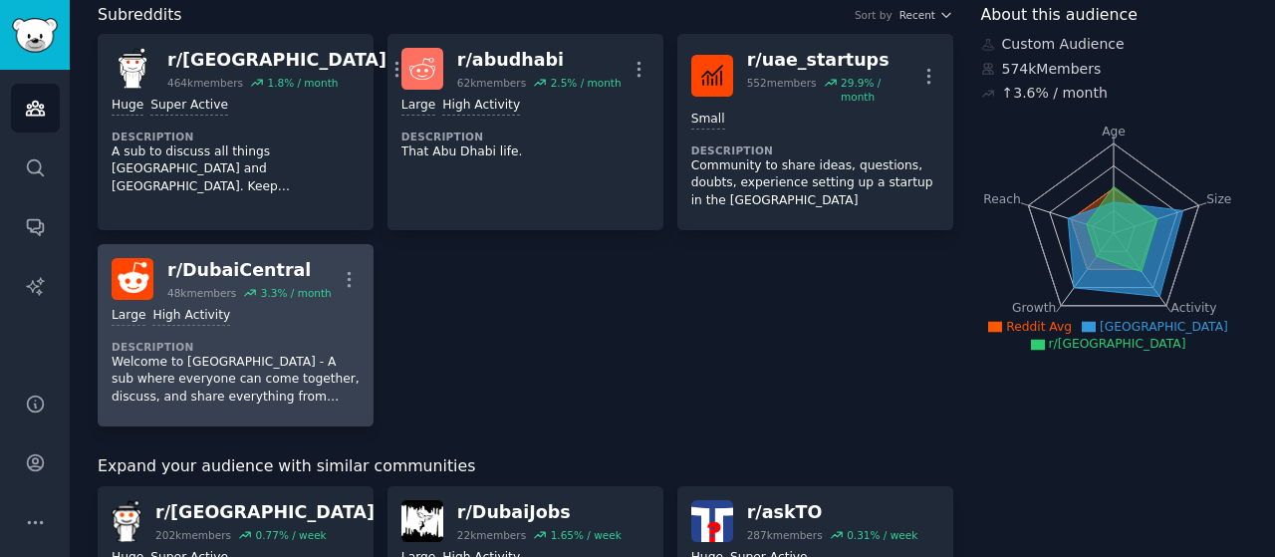
scroll to position [0, 0]
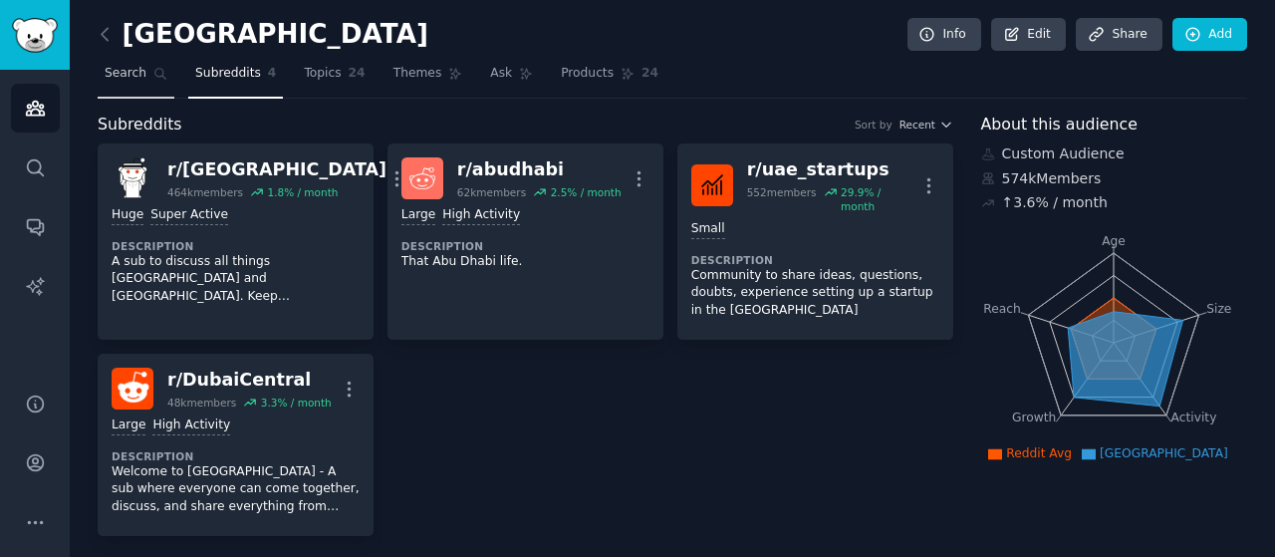
click at [136, 71] on span "Search" at bounding box center [126, 74] width 42 height 18
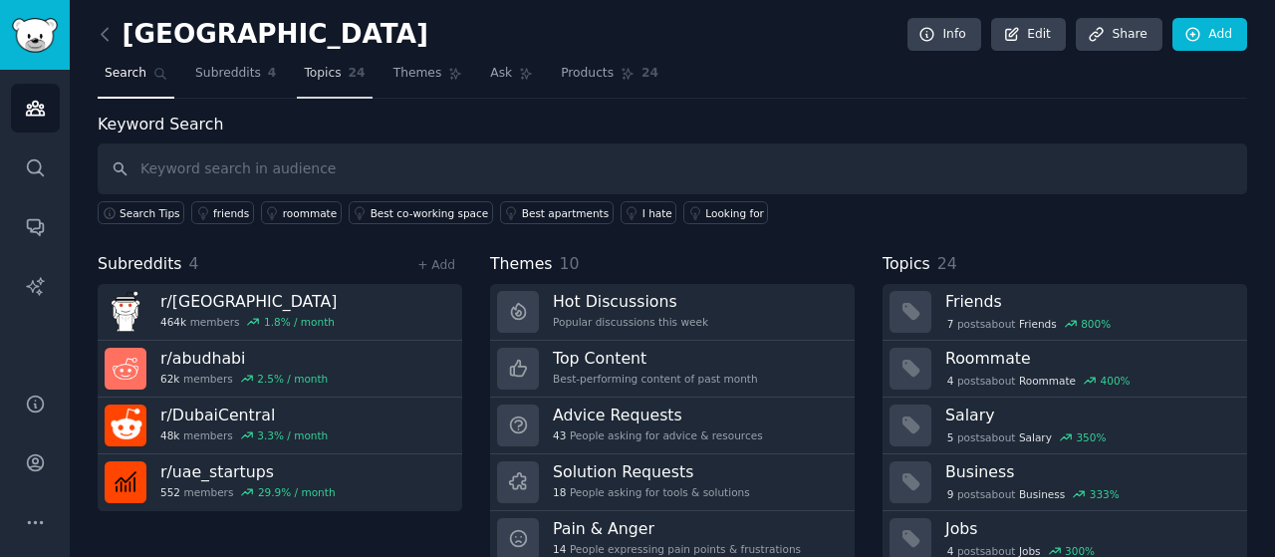
click at [320, 71] on span "Topics" at bounding box center [322, 74] width 37 height 18
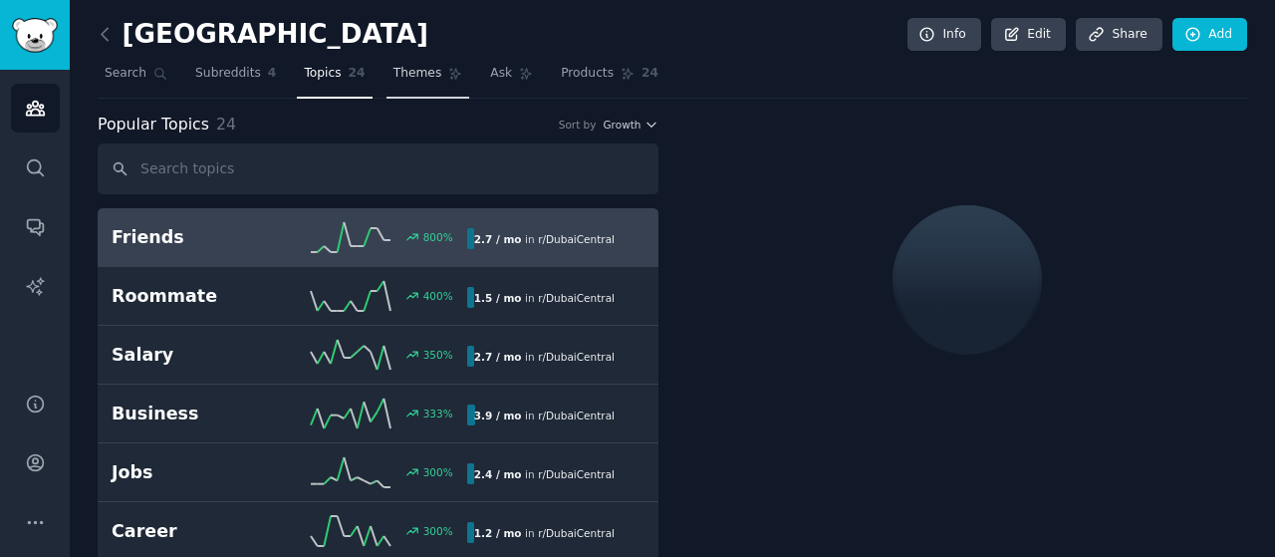
click at [394, 81] on span "Themes" at bounding box center [418, 74] width 49 height 18
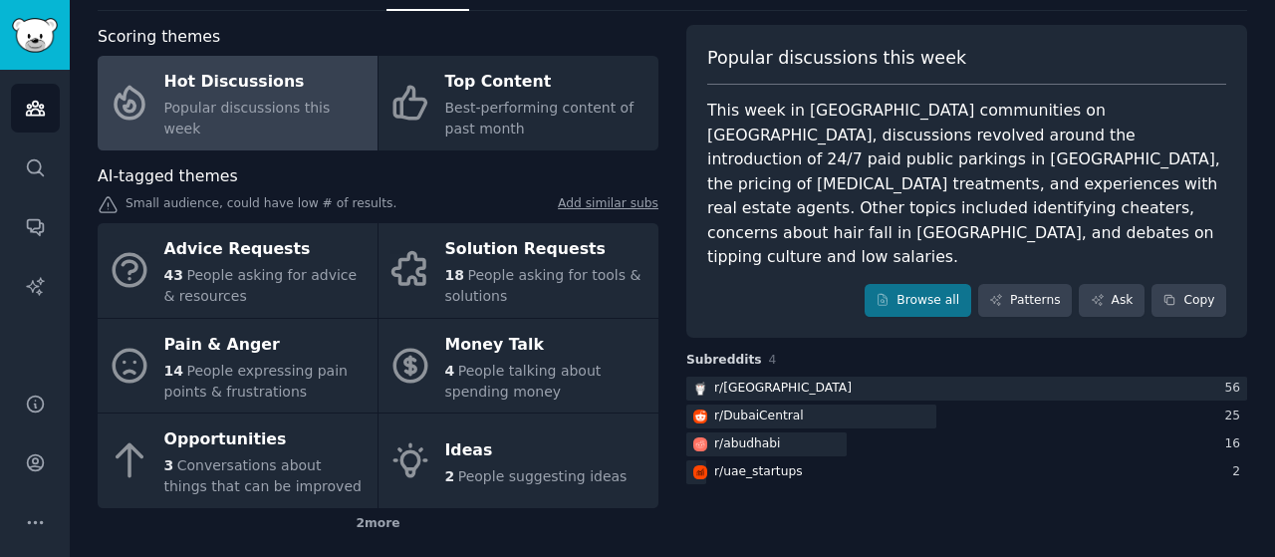
scroll to position [90, 0]
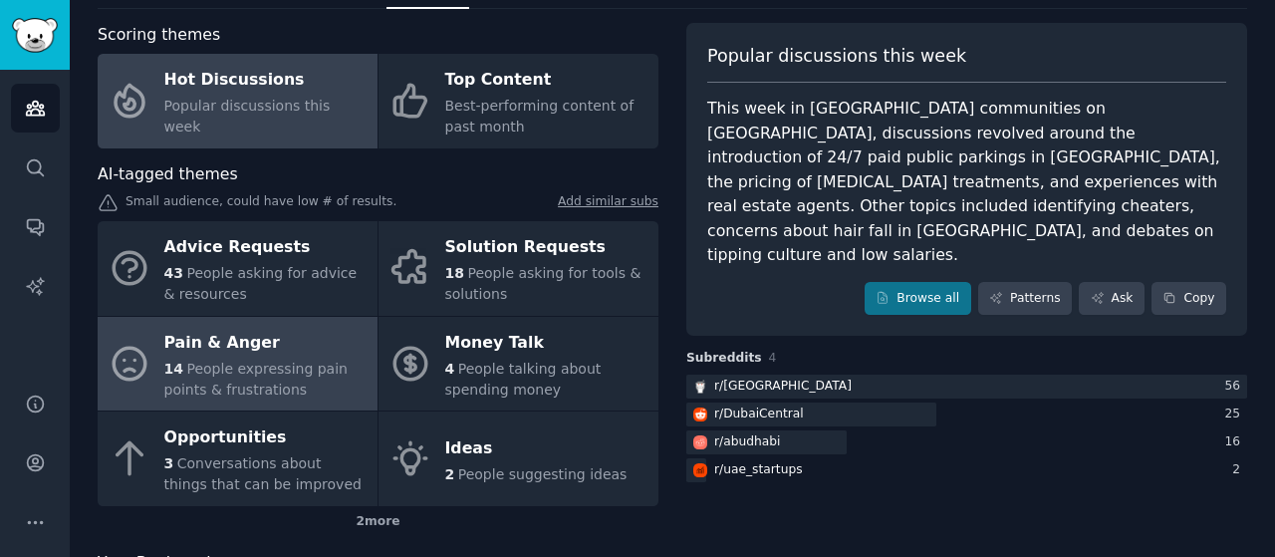
click at [285, 369] on span "People expressing pain points & frustrations" at bounding box center [255, 379] width 183 height 37
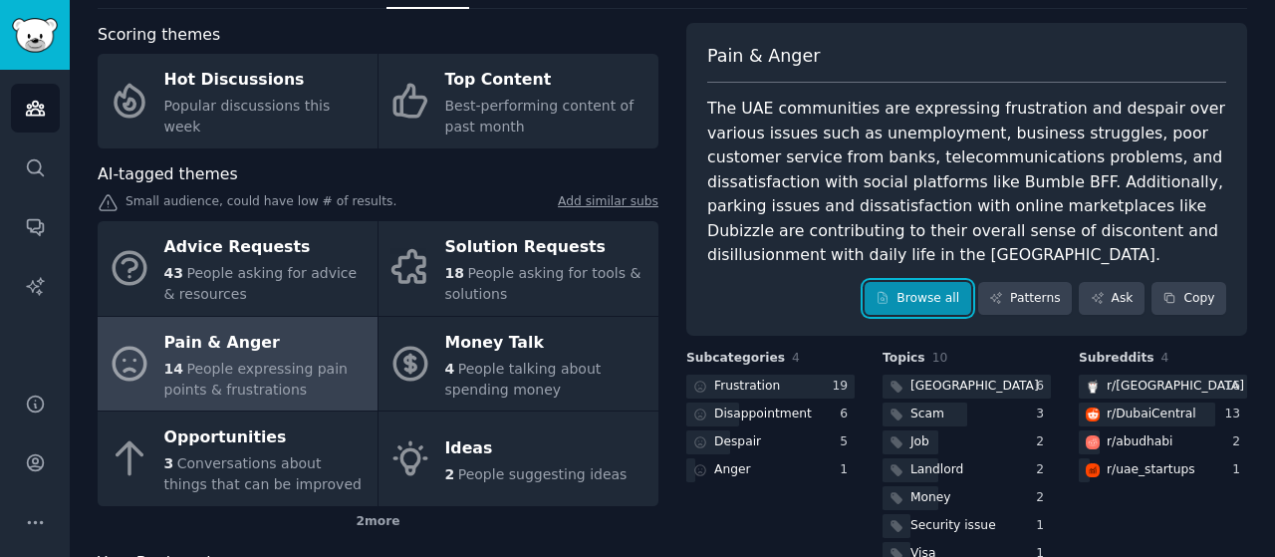
click at [934, 284] on link "Browse all" at bounding box center [918, 299] width 107 height 34
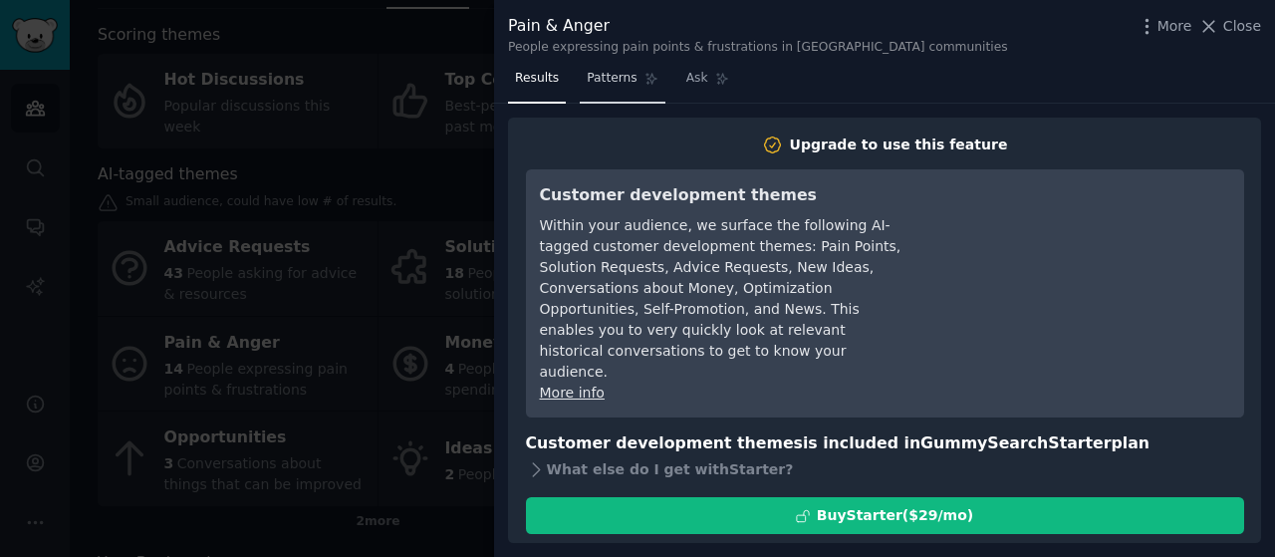
click at [604, 87] on span "Patterns" at bounding box center [612, 79] width 50 height 18
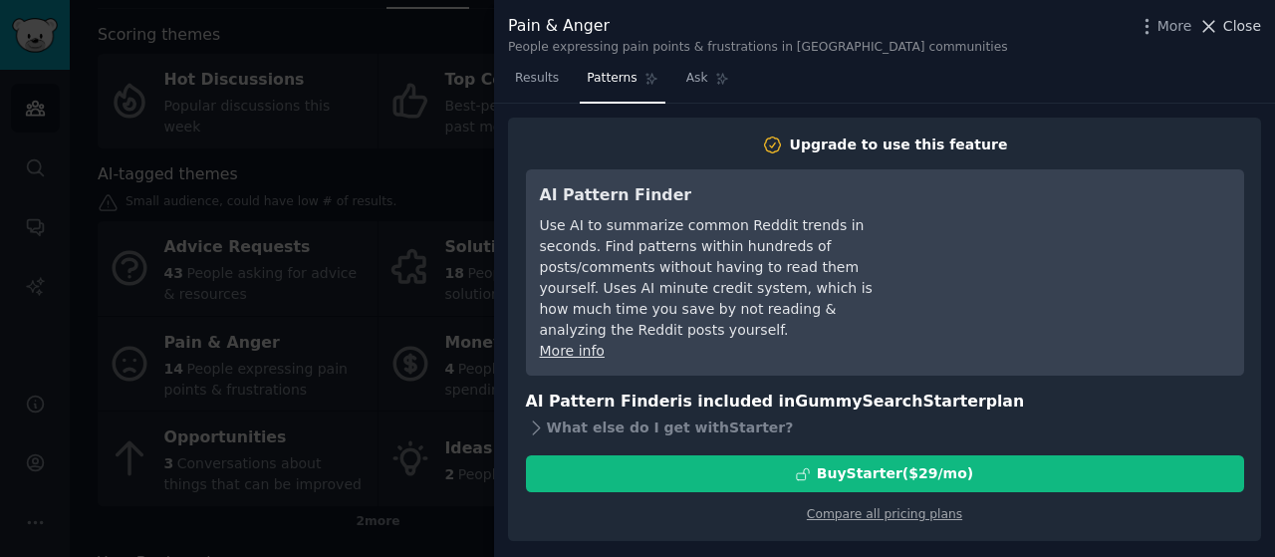
click at [1239, 26] on span "Close" at bounding box center [1243, 26] width 38 height 21
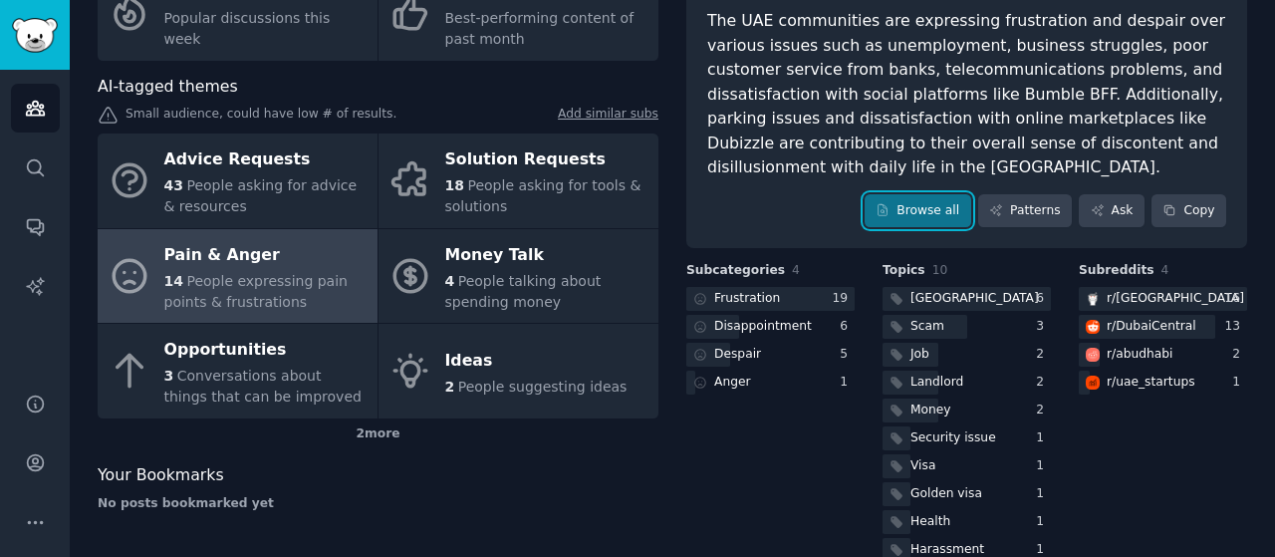
scroll to position [187, 0]
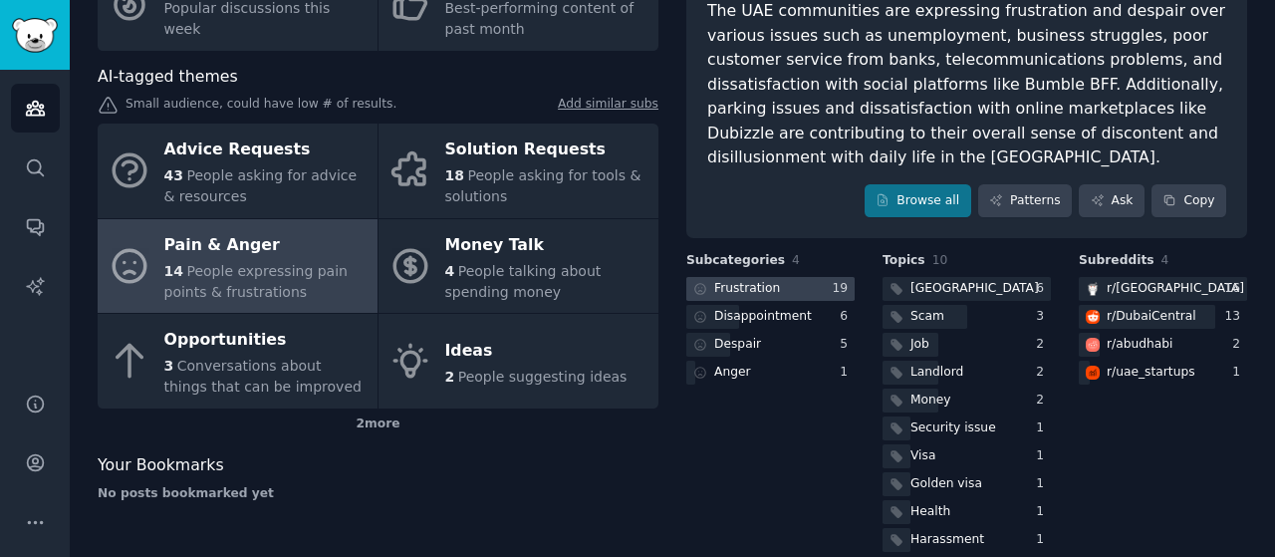
click at [766, 280] on div "Frustration" at bounding box center [747, 289] width 66 height 18
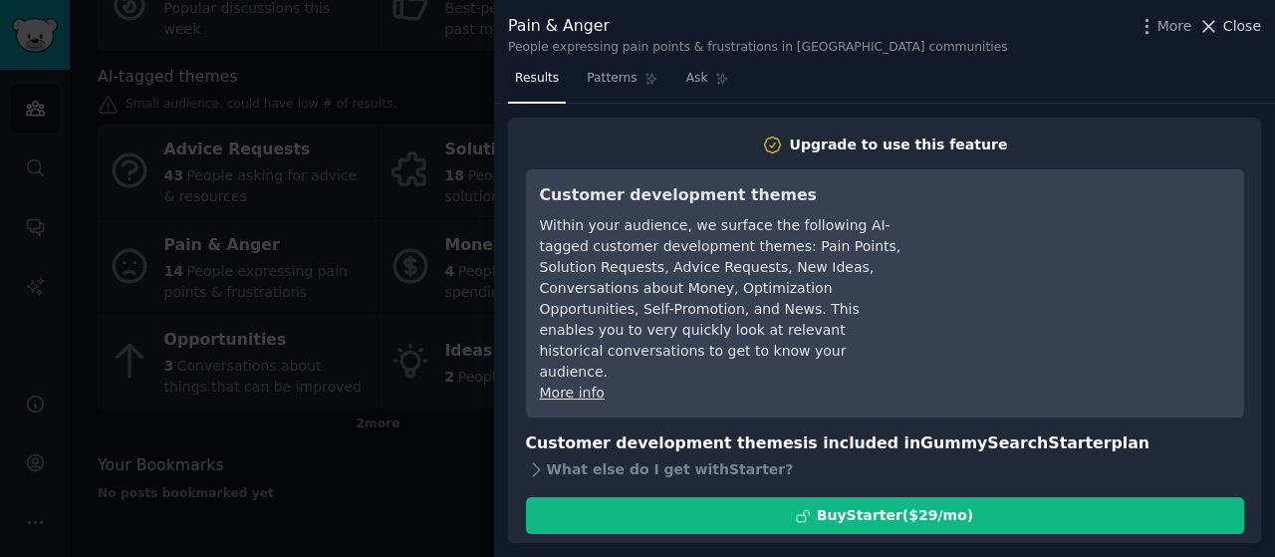
click at [1253, 25] on span "Close" at bounding box center [1243, 26] width 38 height 21
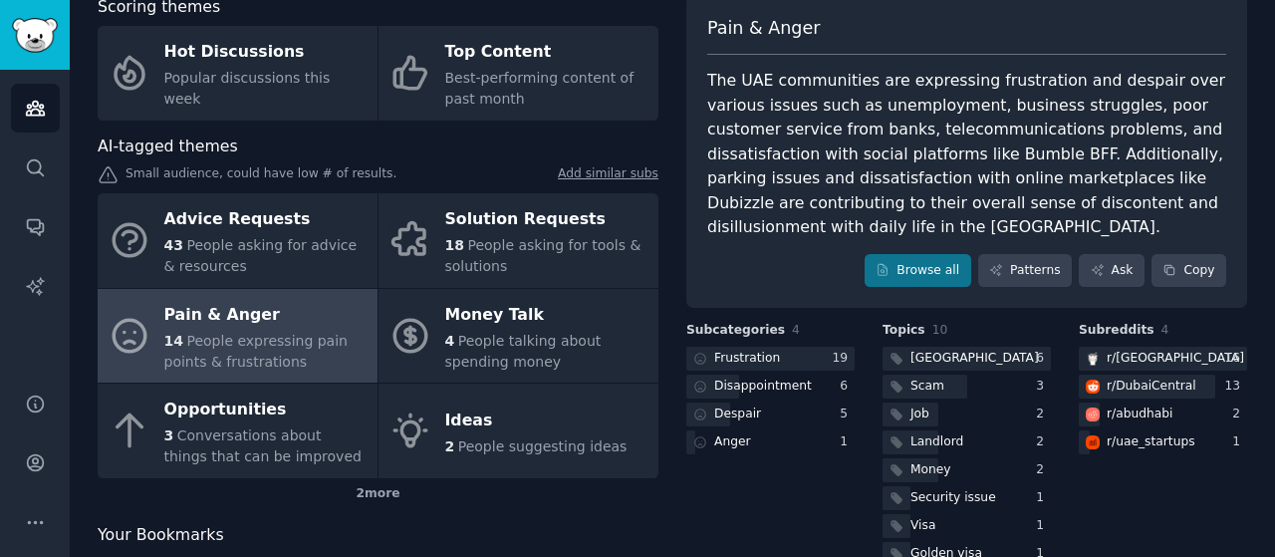
scroll to position [116, 0]
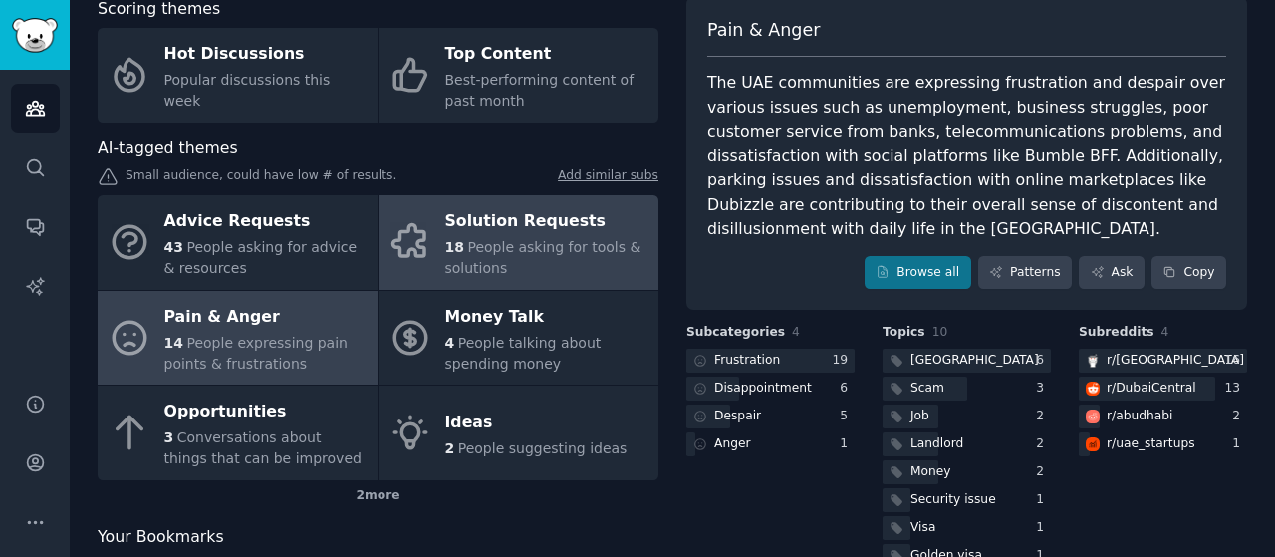
click at [454, 252] on span "18" at bounding box center [454, 247] width 19 height 16
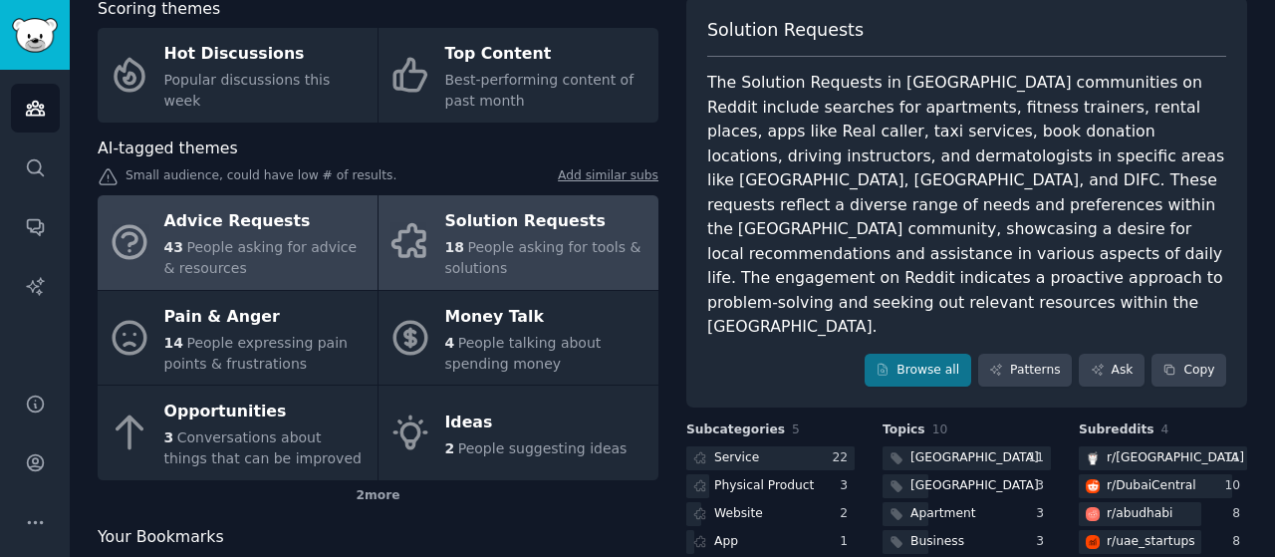
click at [317, 280] on link "Advice Requests 43 People asking for advice & resources" at bounding box center [238, 242] width 280 height 95
